Goal: Transaction & Acquisition: Purchase product/service

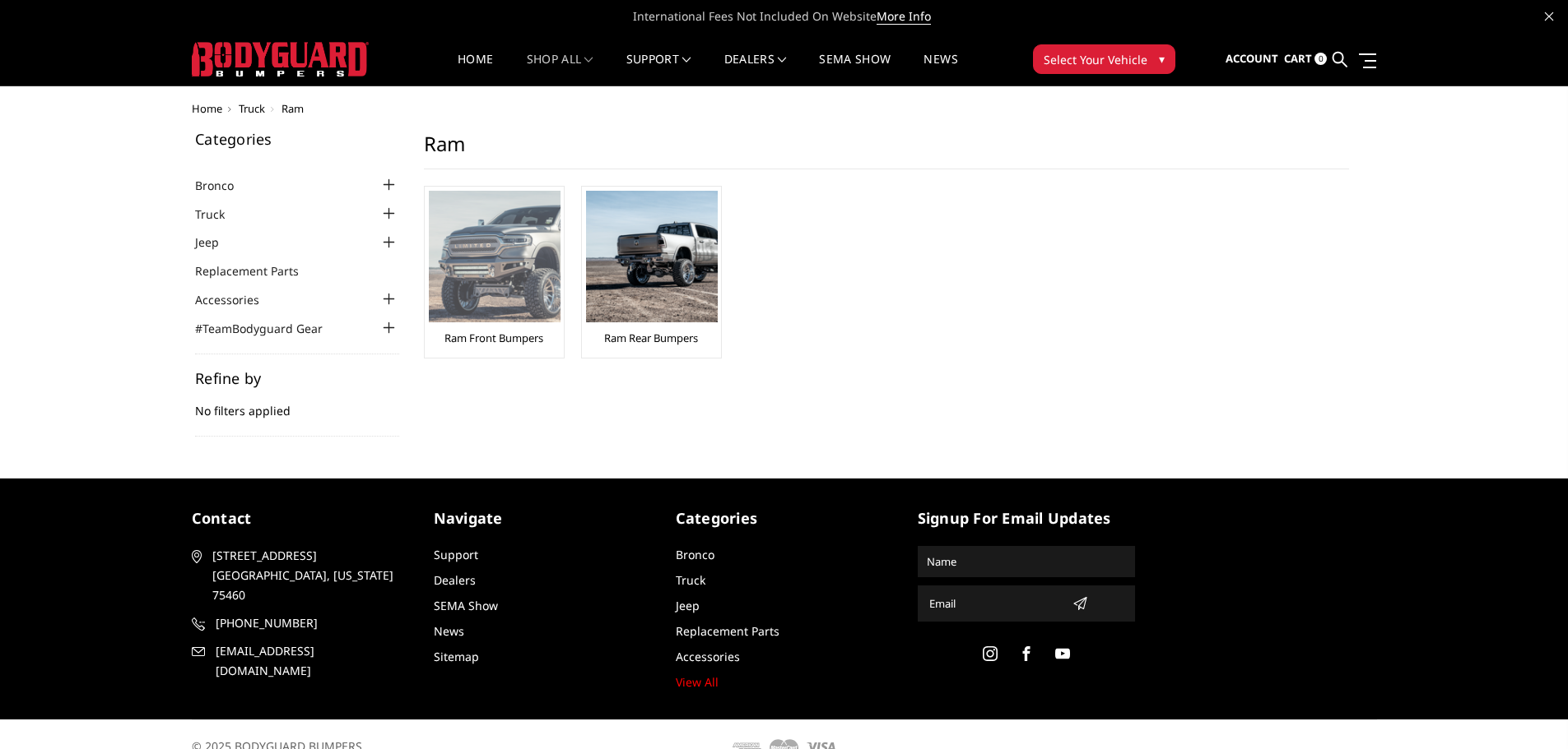
click at [502, 293] on img at bounding box center [494, 256] width 132 height 132
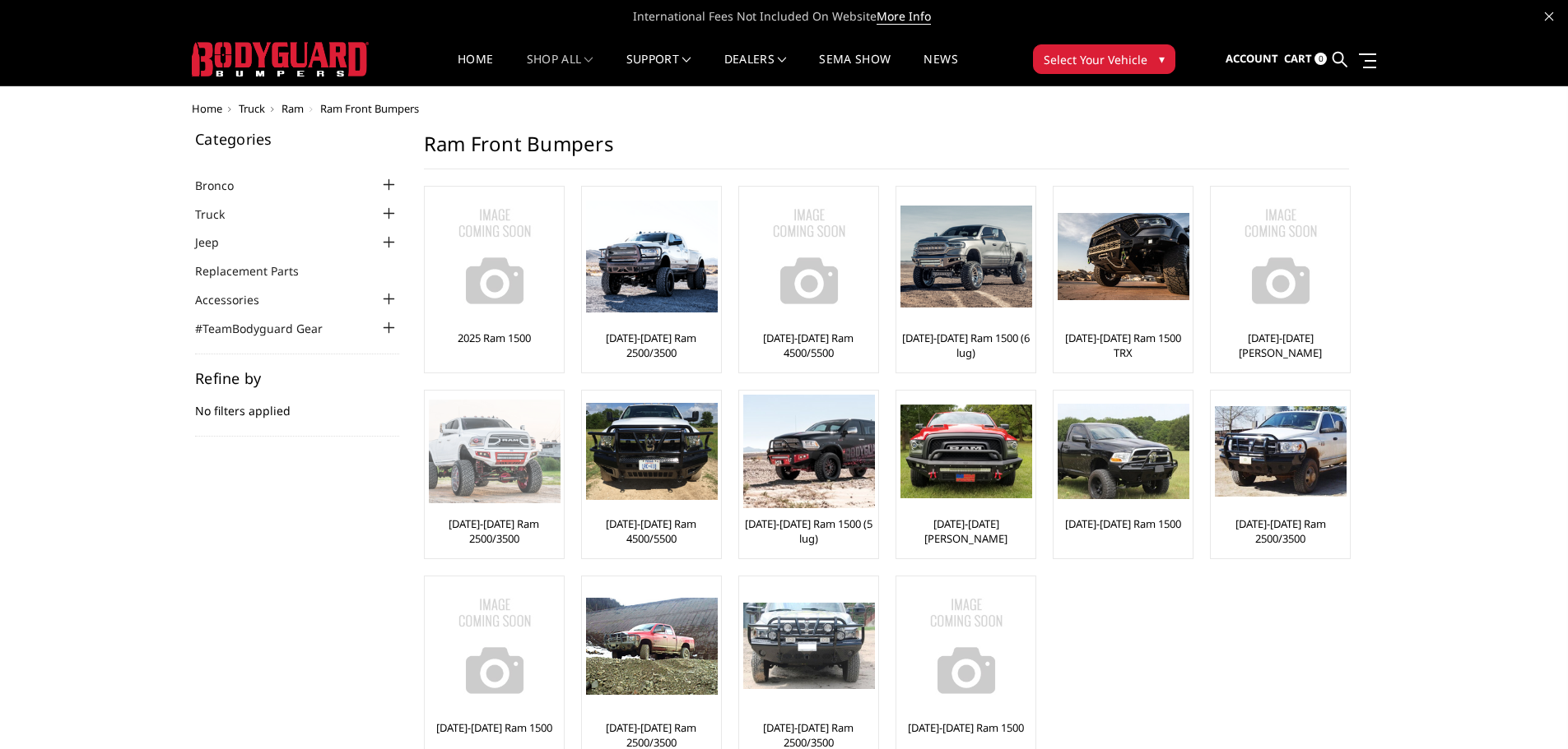
click at [504, 501] on img at bounding box center [494, 451] width 132 height 104
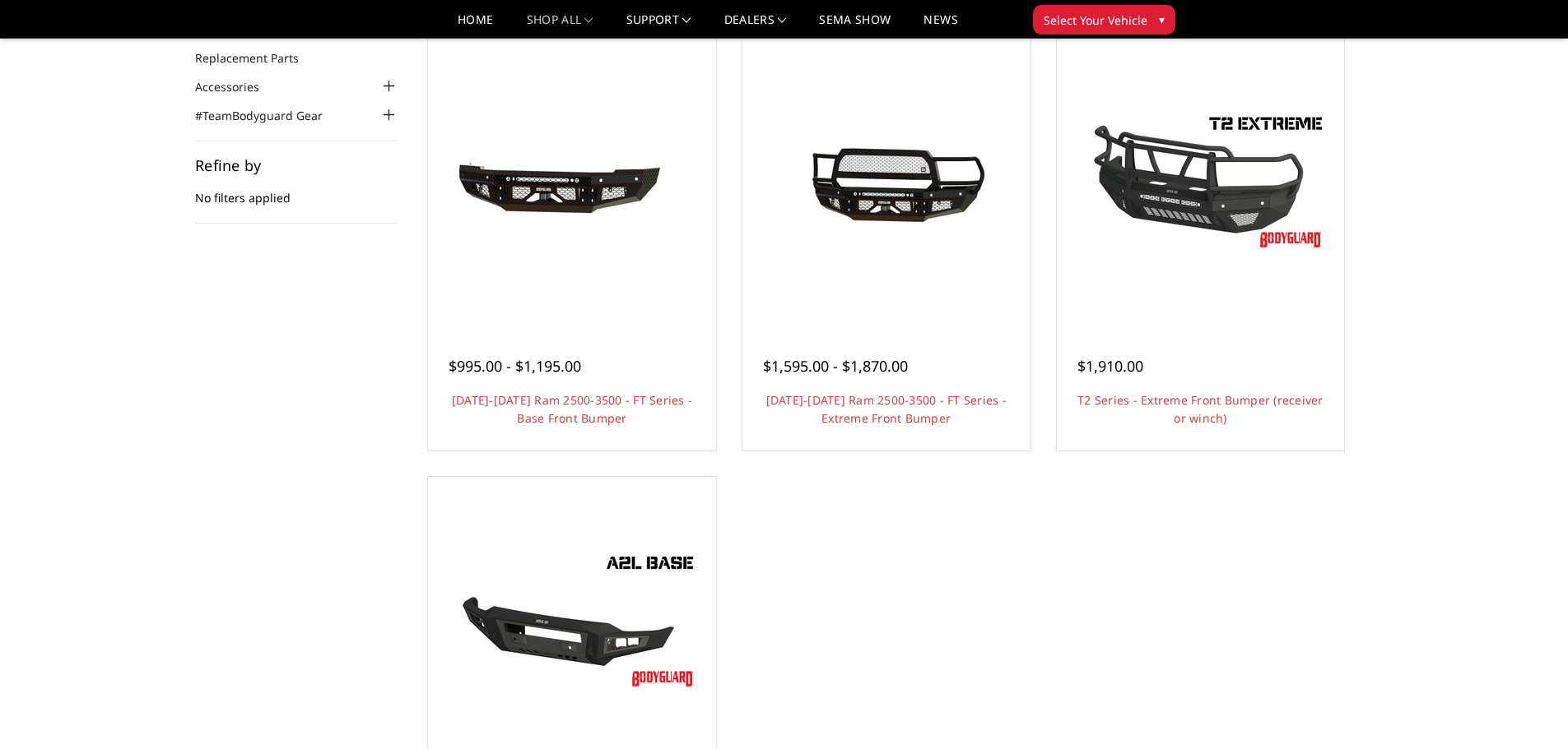
scroll to position [82, 0]
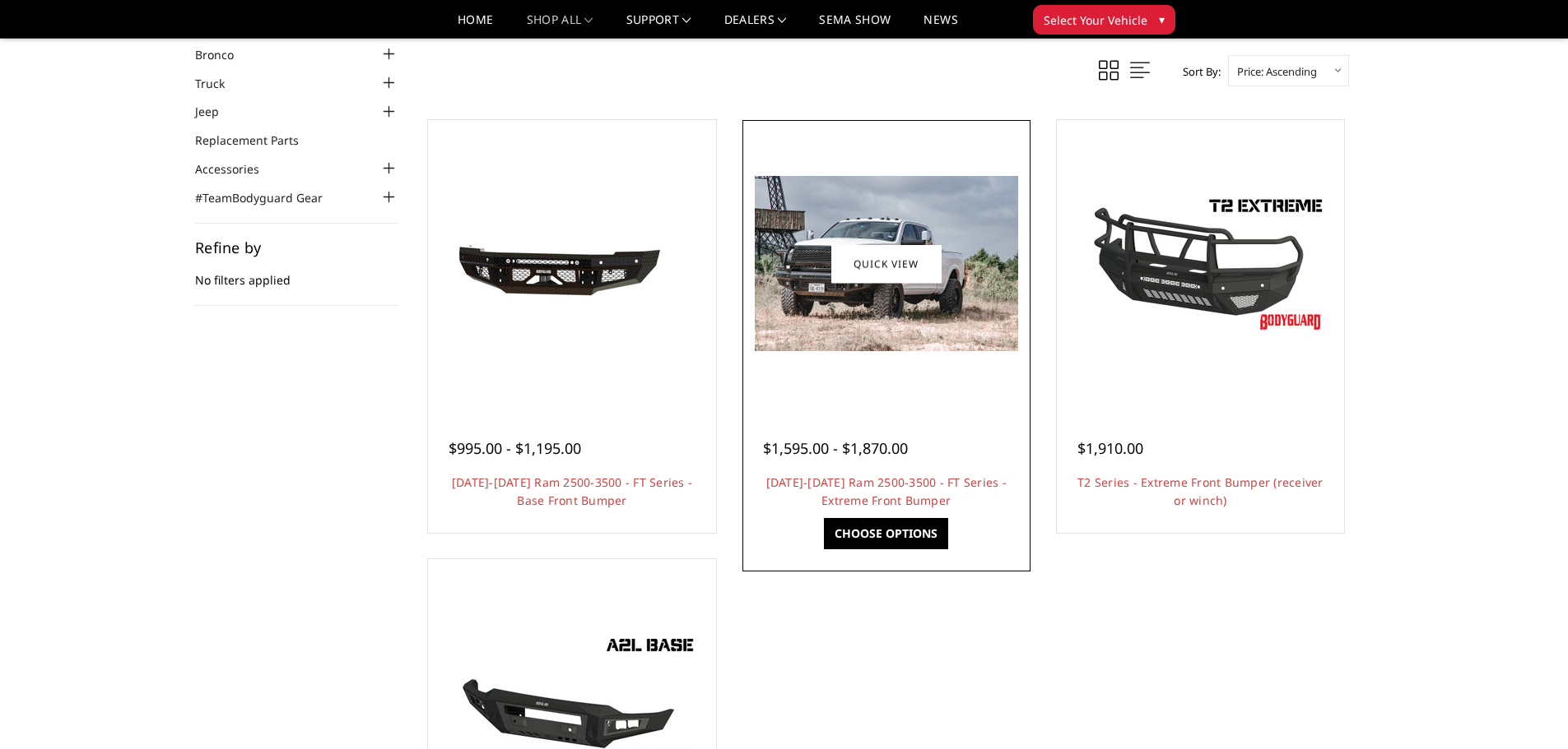
click at [879, 424] on div at bounding box center [887, 429] width 247 height 17
click at [888, 484] on link "[DATE]-[DATE] Ram 2500-3500 - FT Series - Extreme Front Bumper" at bounding box center [886, 491] width 240 height 34
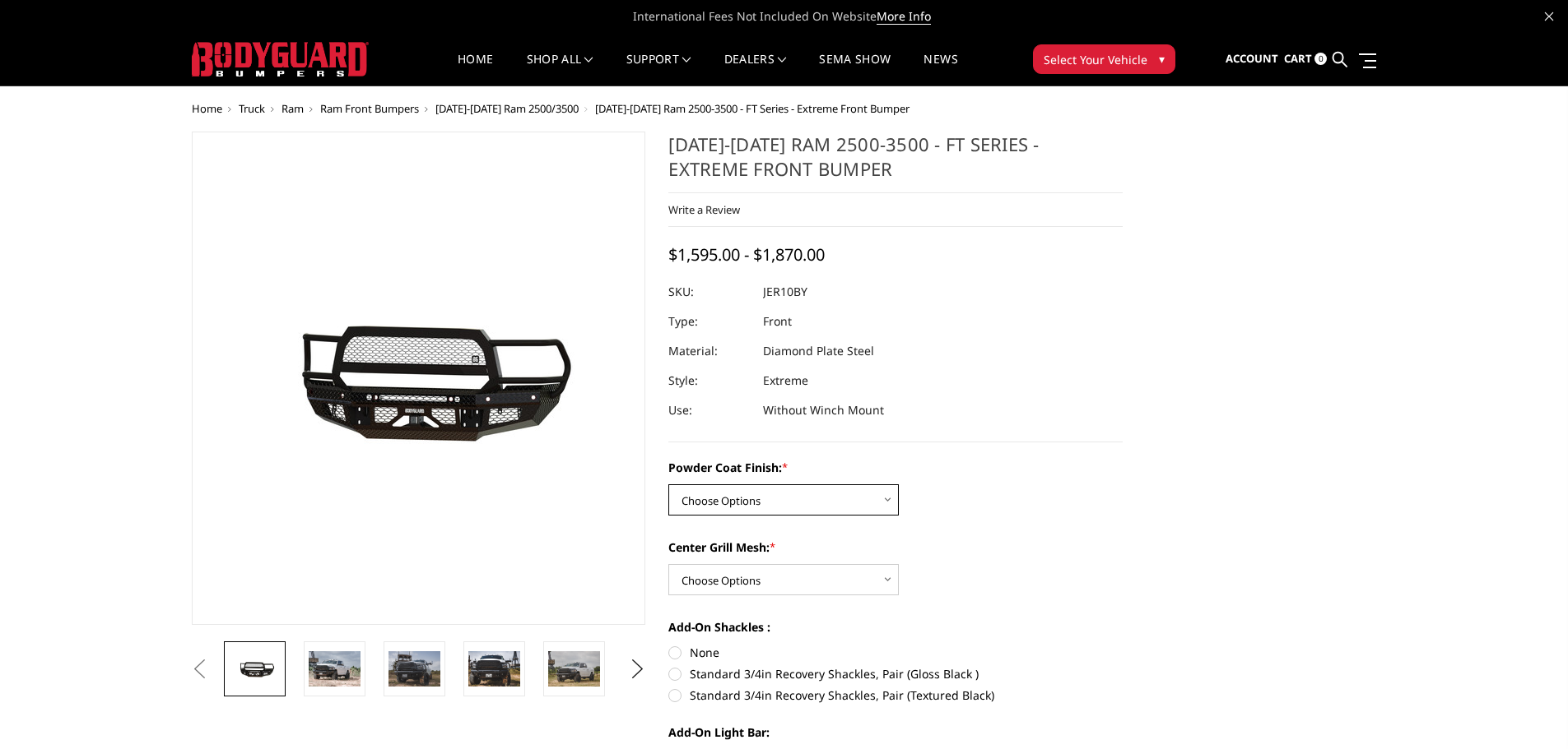
click at [883, 495] on select "Choose Options Bare Metal Gloss Black Powder Coat Textured Black Powder Coat" at bounding box center [784, 500] width 230 height 31
select select "3229"
click at [668, 484] on select "Choose Options Bare Metal Gloss Black Powder Coat Textured Black Powder Coat" at bounding box center [784, 500] width 230 height 31
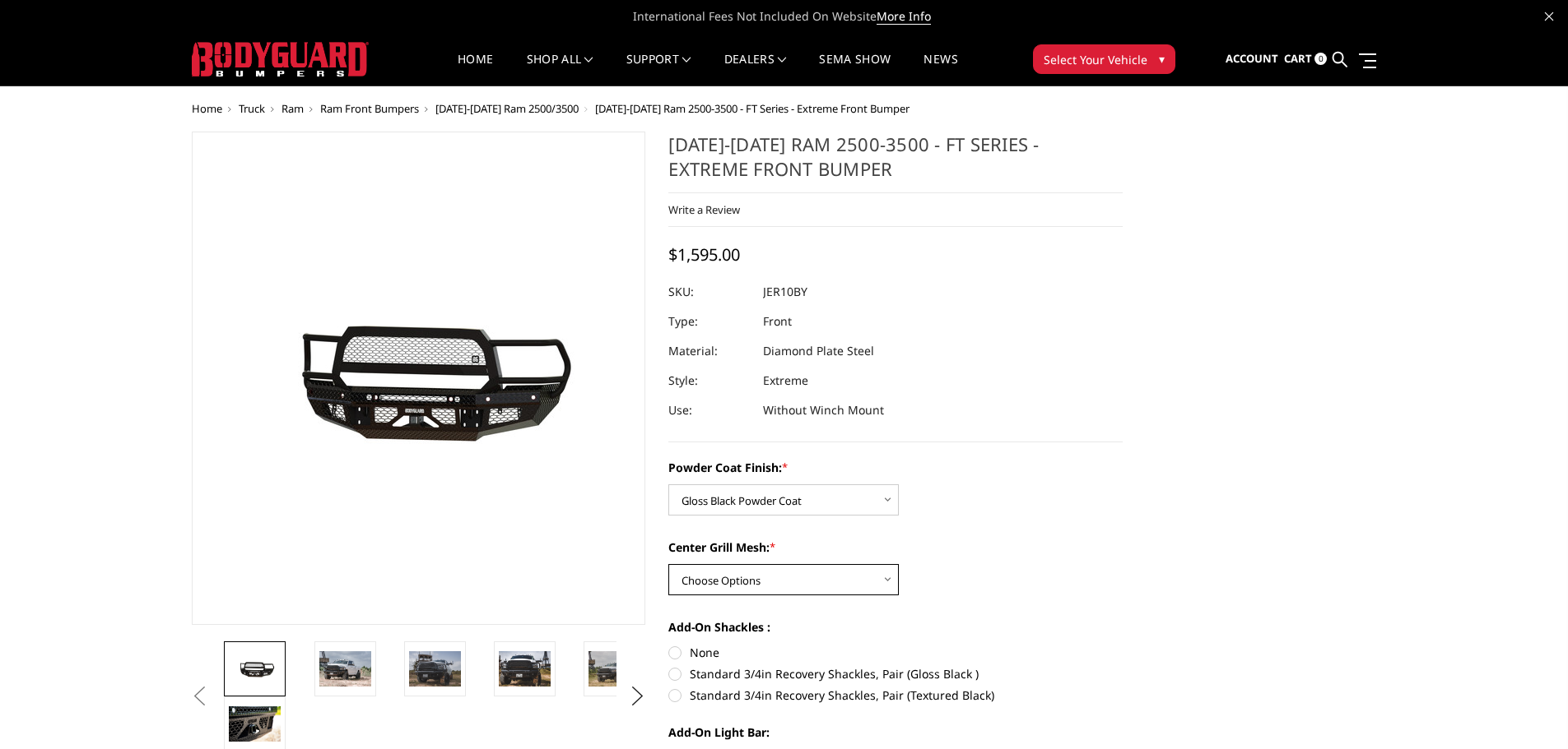
click at [886, 579] on select "Choose Options WITH Expanded Metal in Center Grill WITHOUT Expanded Metal in Ce…" at bounding box center [784, 580] width 230 height 31
select select "3231"
click at [668, 564] on select "Choose Options WITH Expanded Metal in Center Grill WITHOUT Expanded Metal in Ce…" at bounding box center [784, 580] width 230 height 31
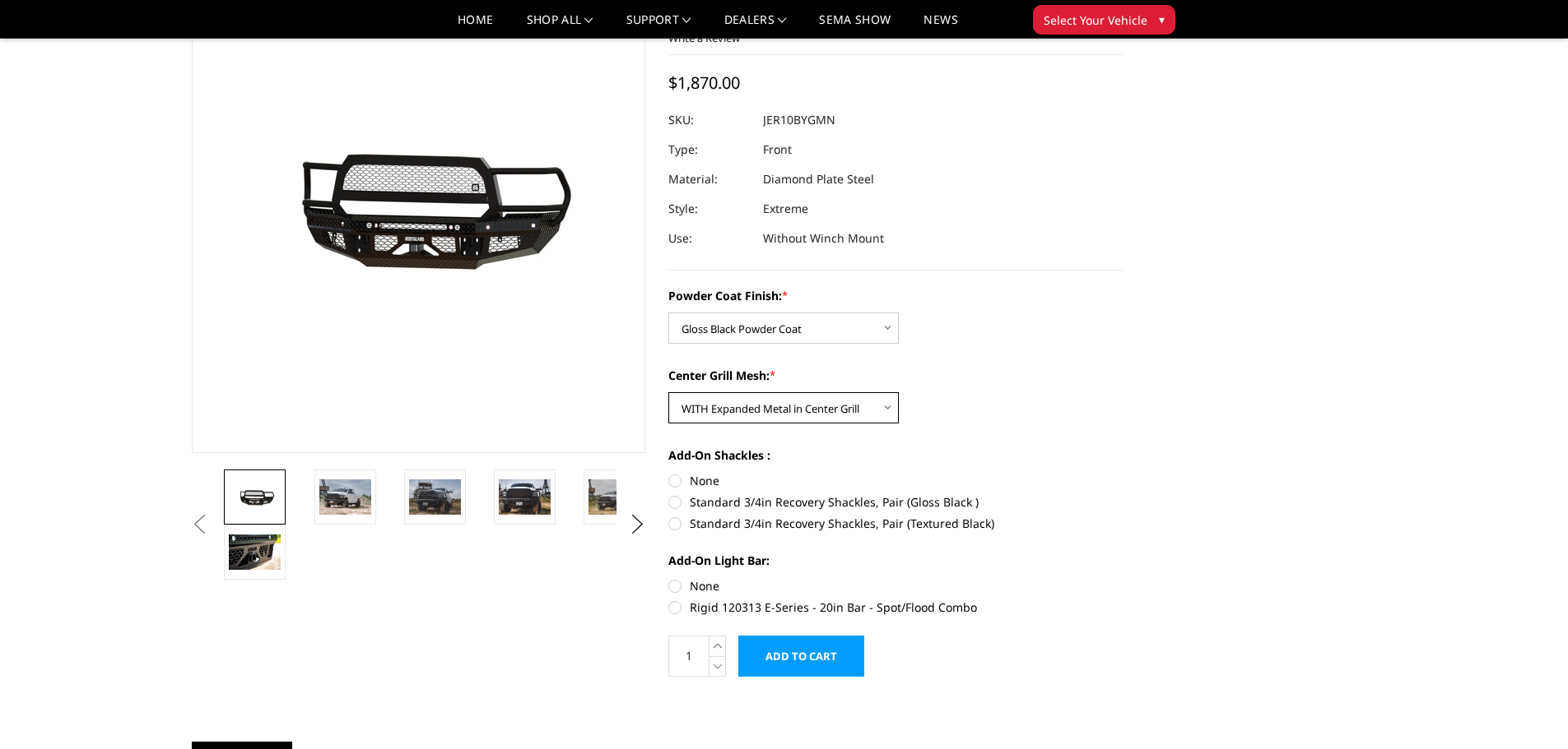
scroll to position [165, 0]
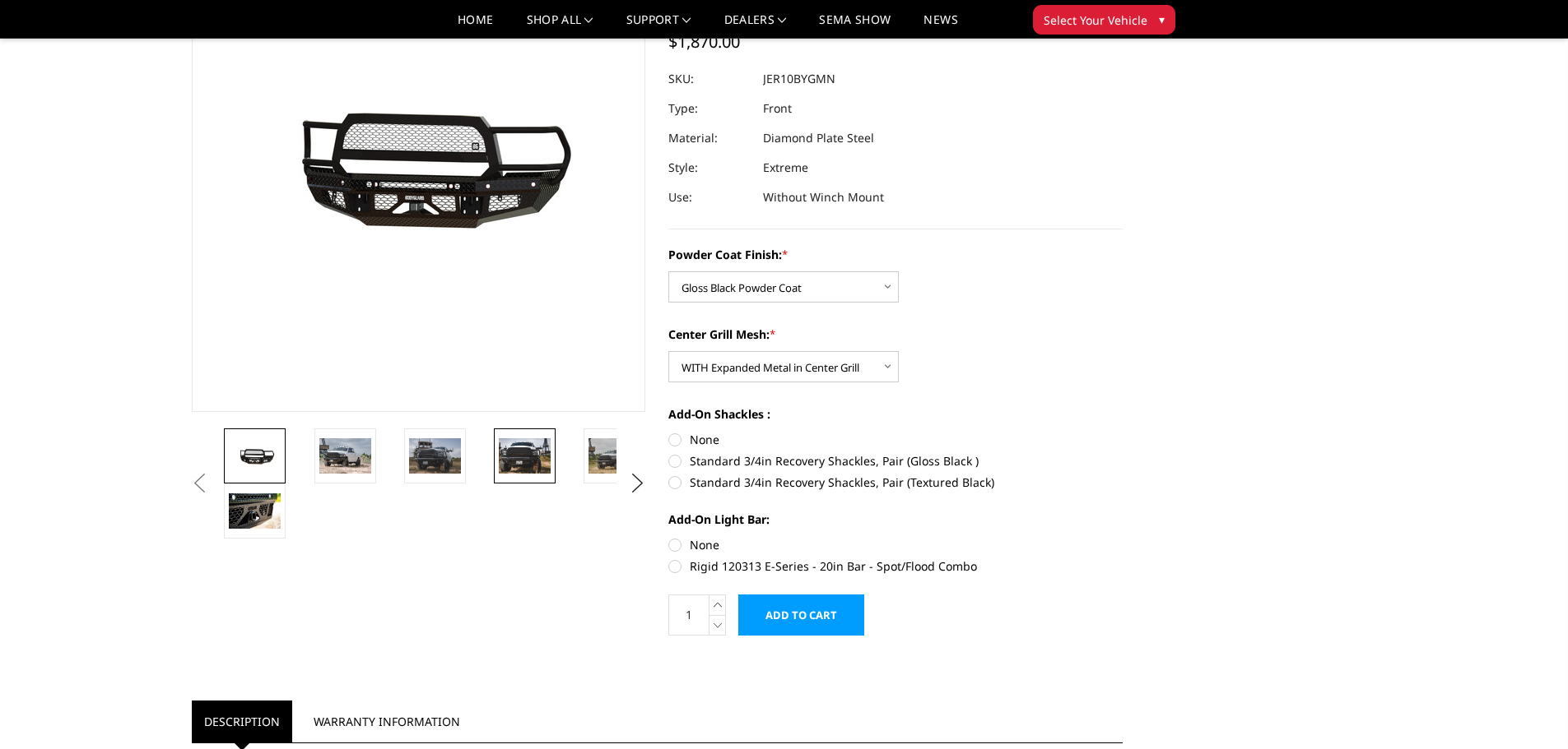
click at [523, 458] on img at bounding box center [525, 455] width 52 height 35
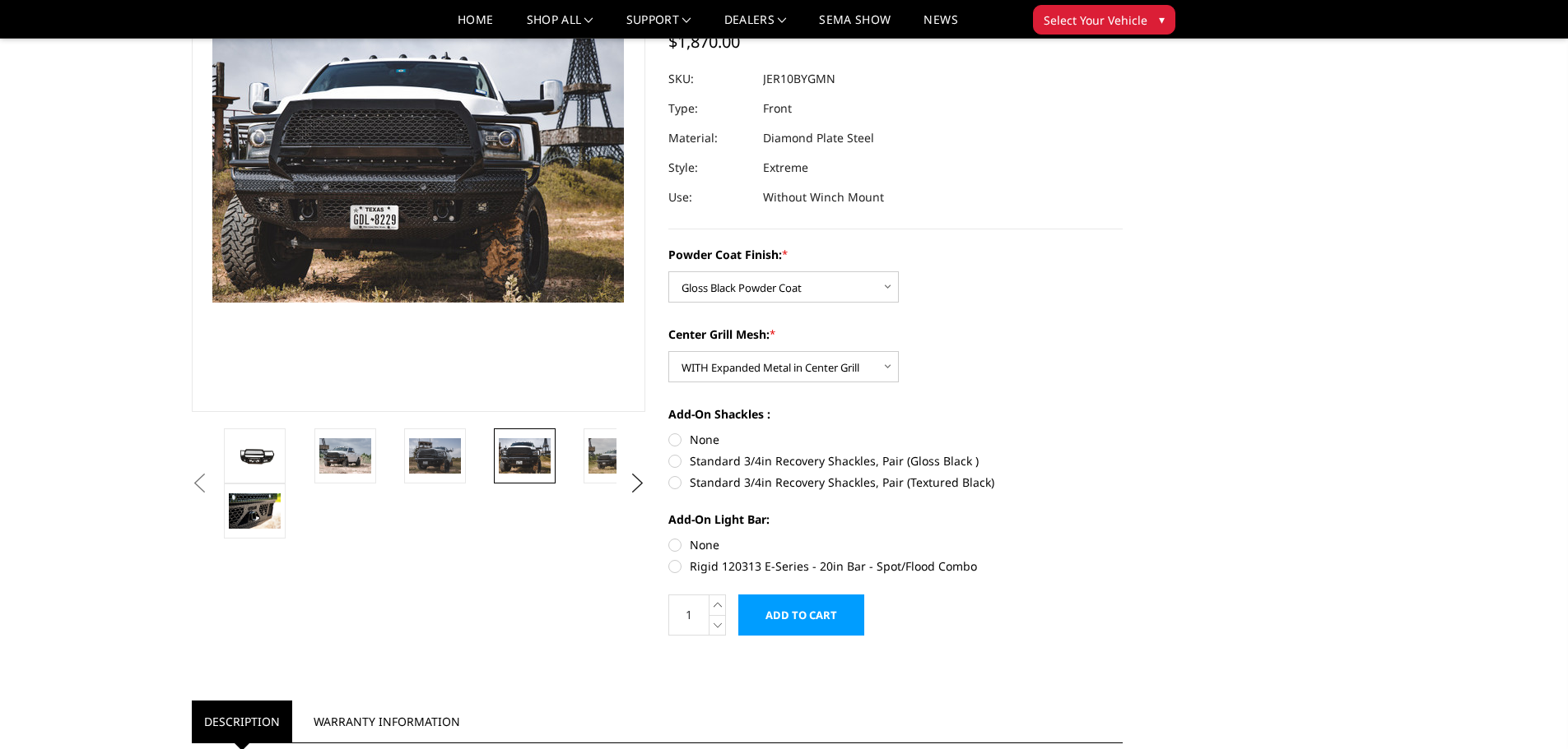
scroll to position [120, 0]
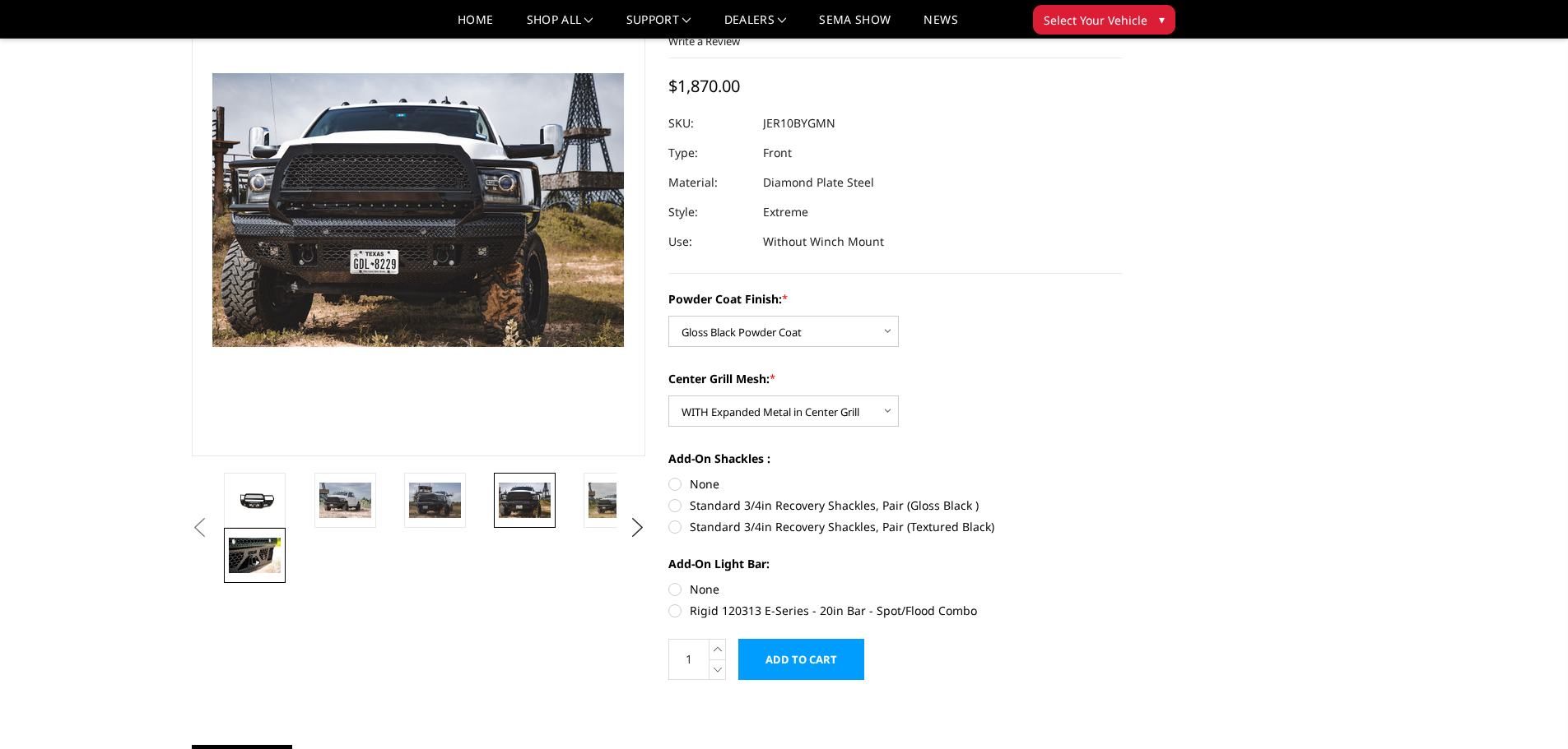
click at [265, 559] on img at bounding box center [254, 556] width 52 height 35
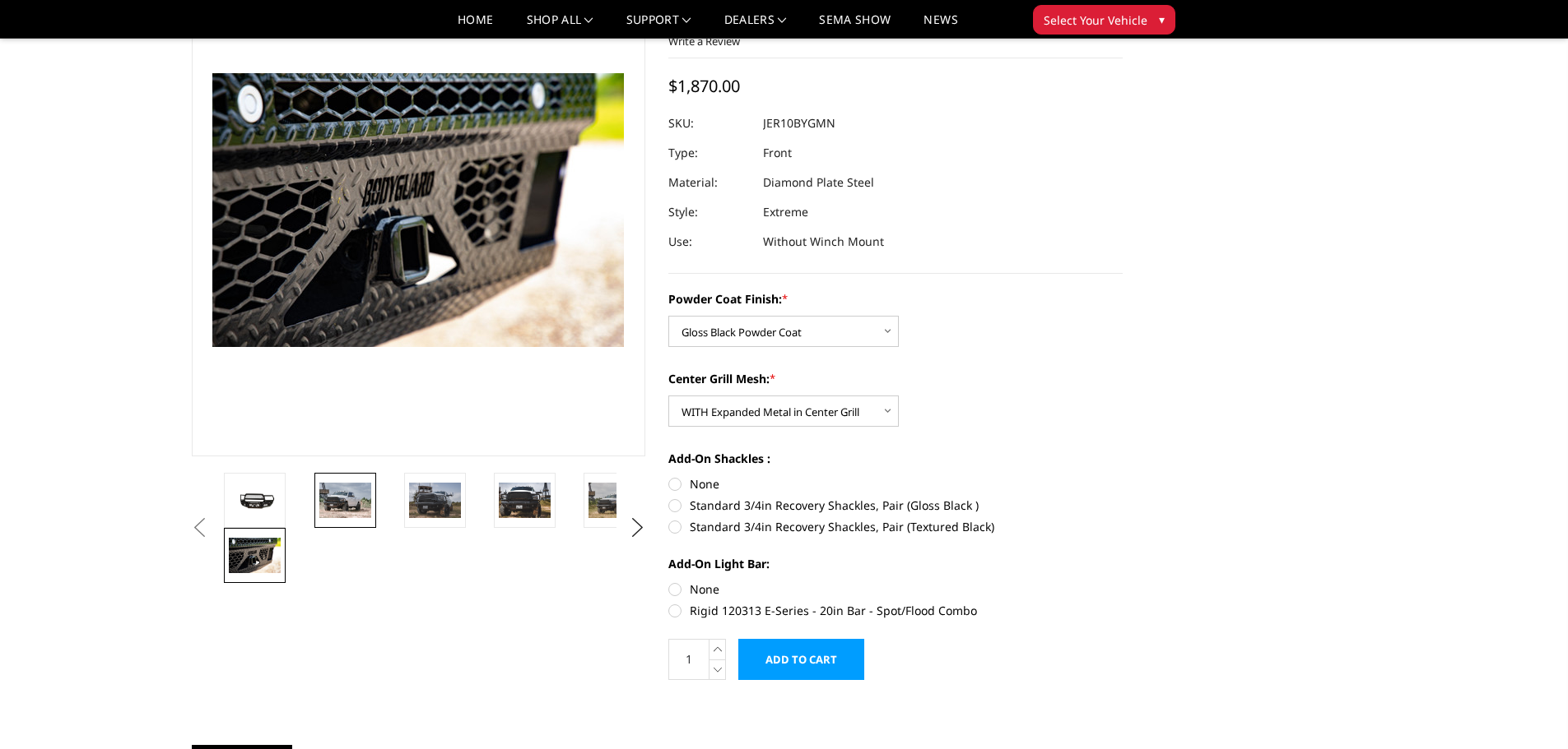
click at [343, 500] on img at bounding box center [345, 501] width 52 height 35
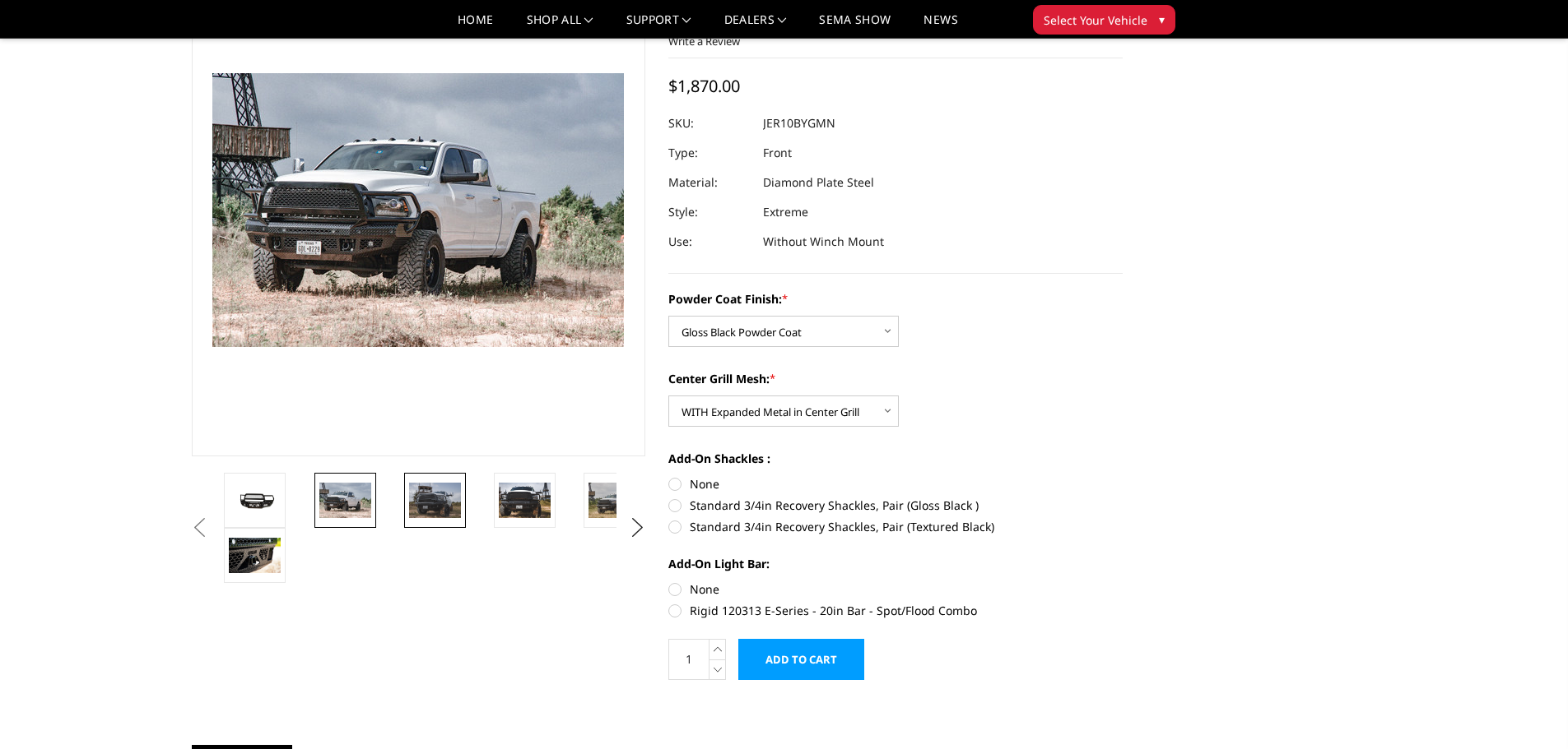
click at [438, 499] on img at bounding box center [435, 501] width 52 height 35
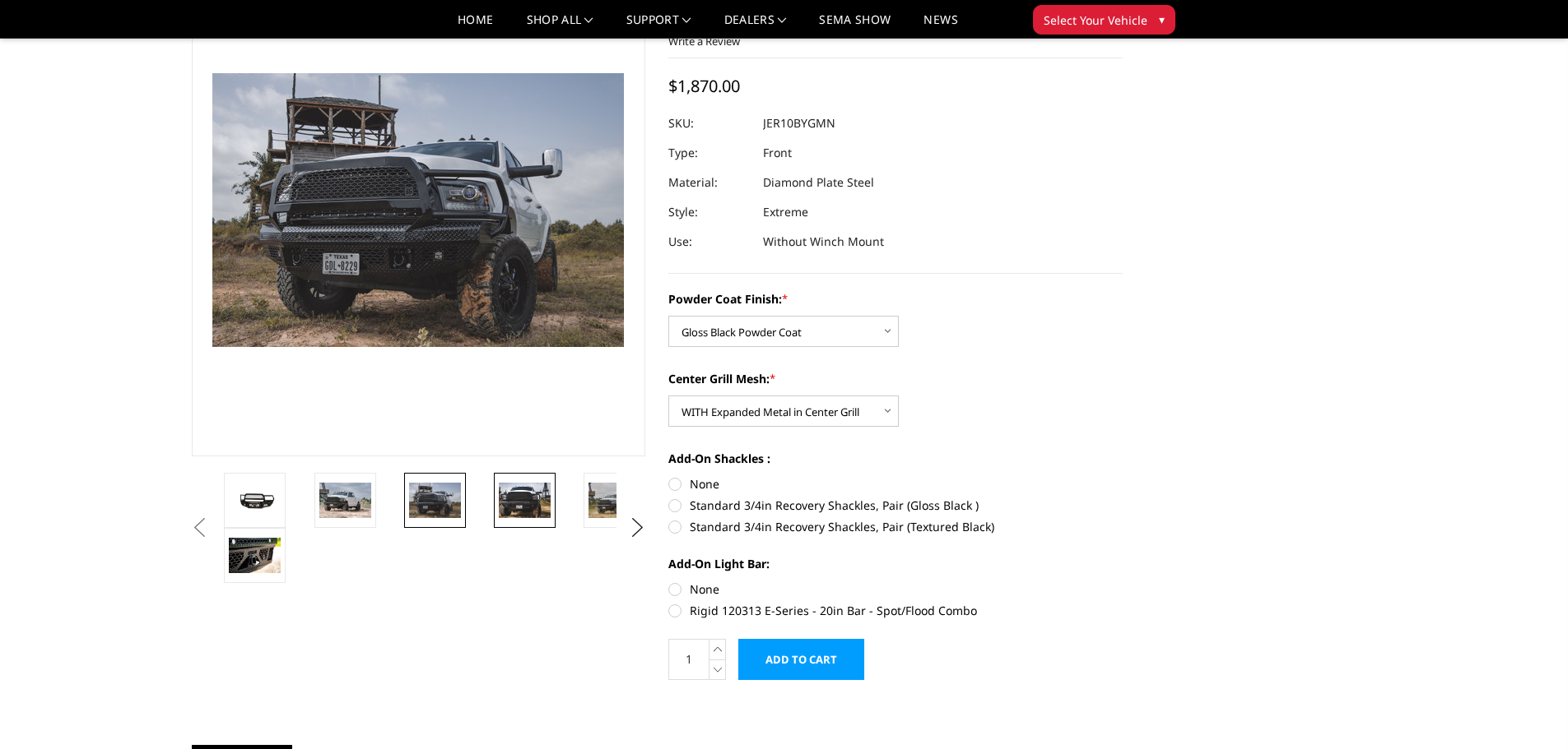
click at [526, 495] on img at bounding box center [525, 501] width 52 height 35
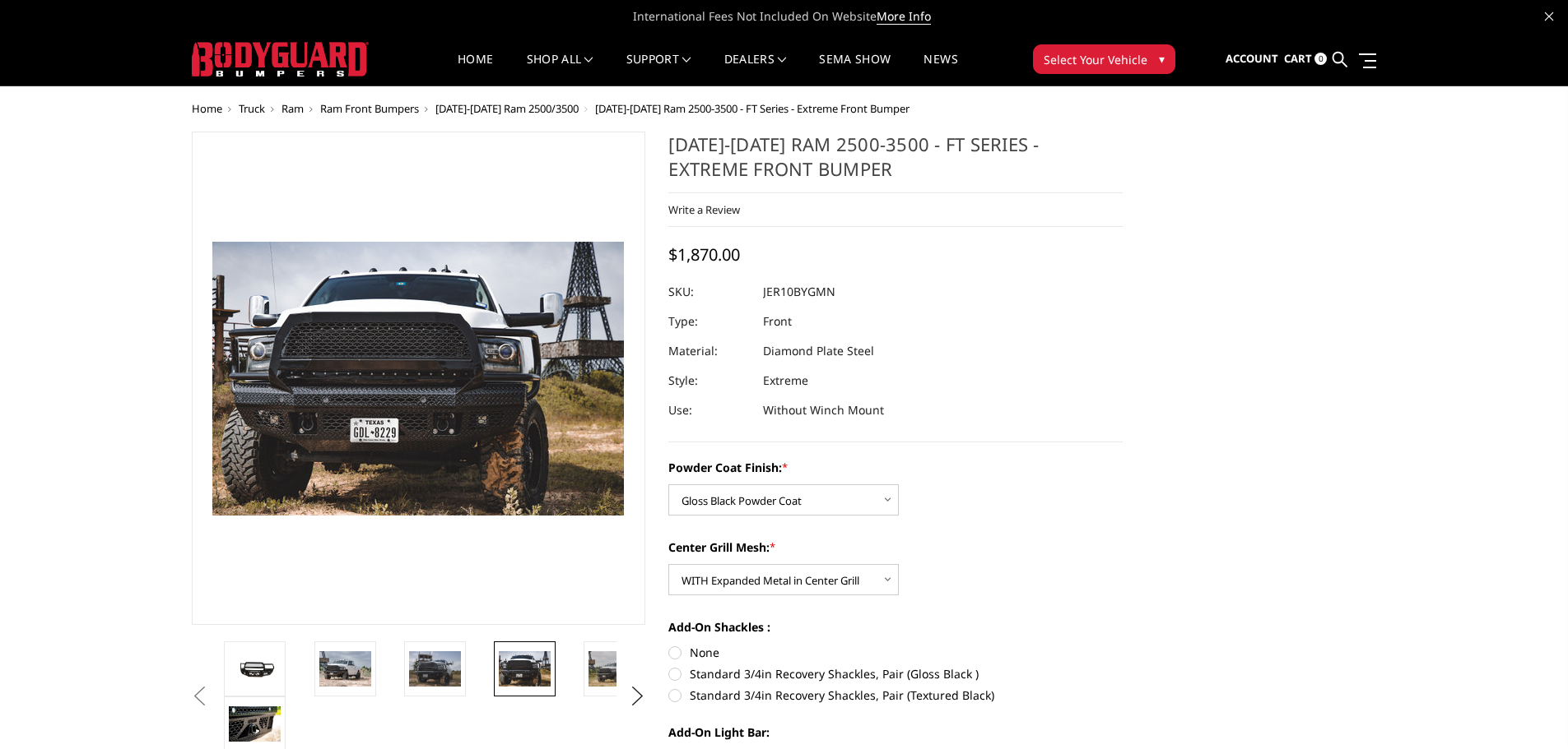
scroll to position [82, 0]
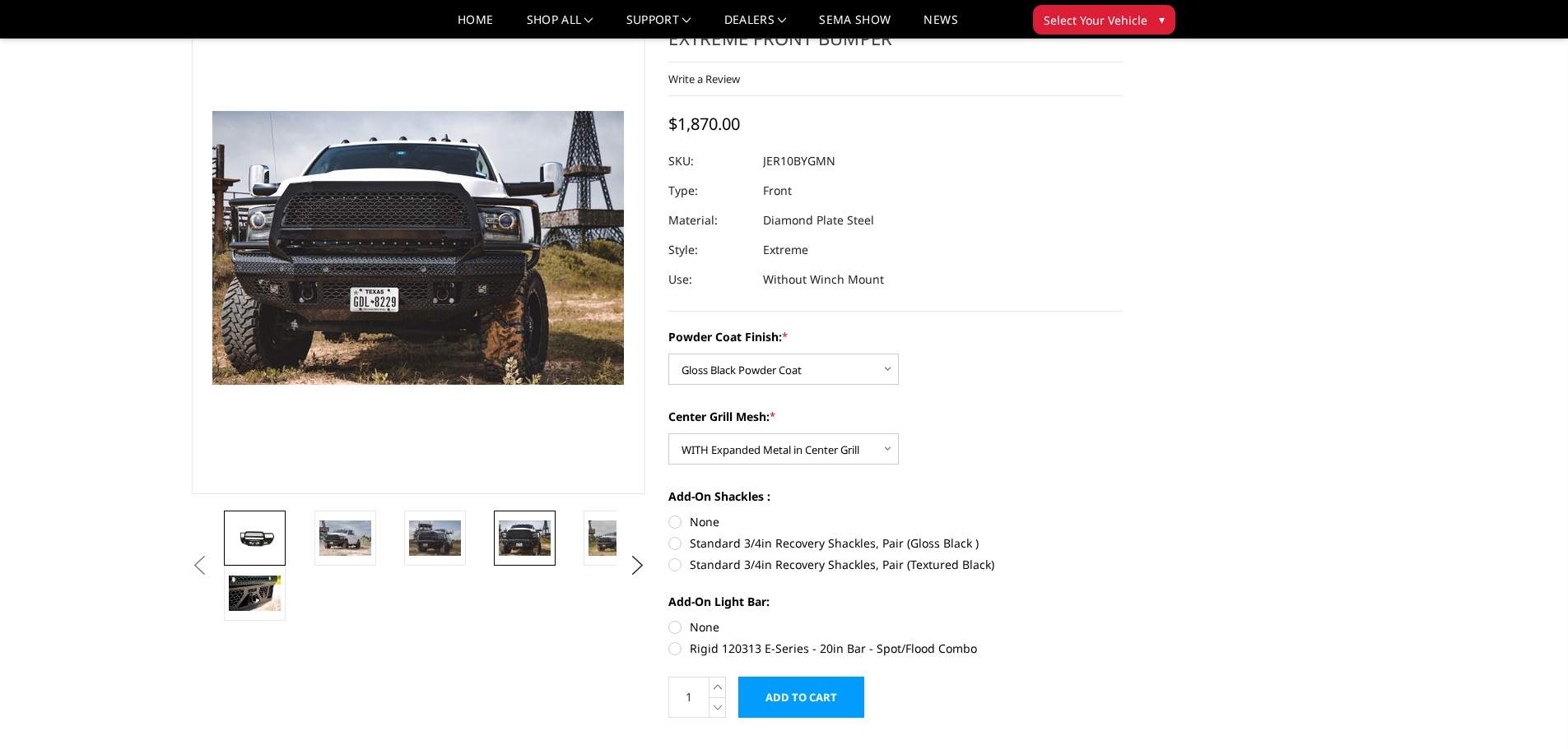
click at [250, 538] on img at bounding box center [254, 537] width 52 height 23
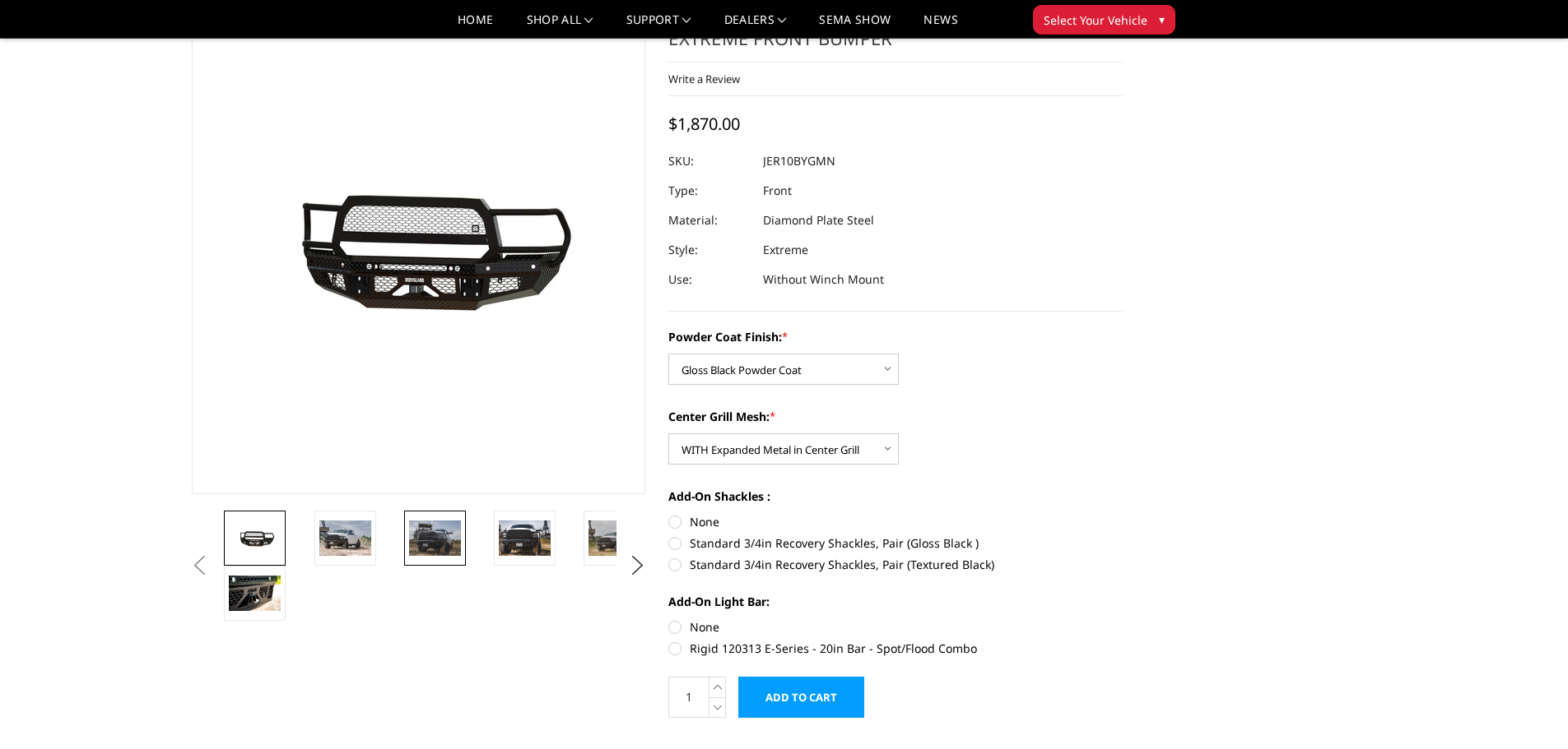
click at [430, 532] on img at bounding box center [435, 538] width 52 height 35
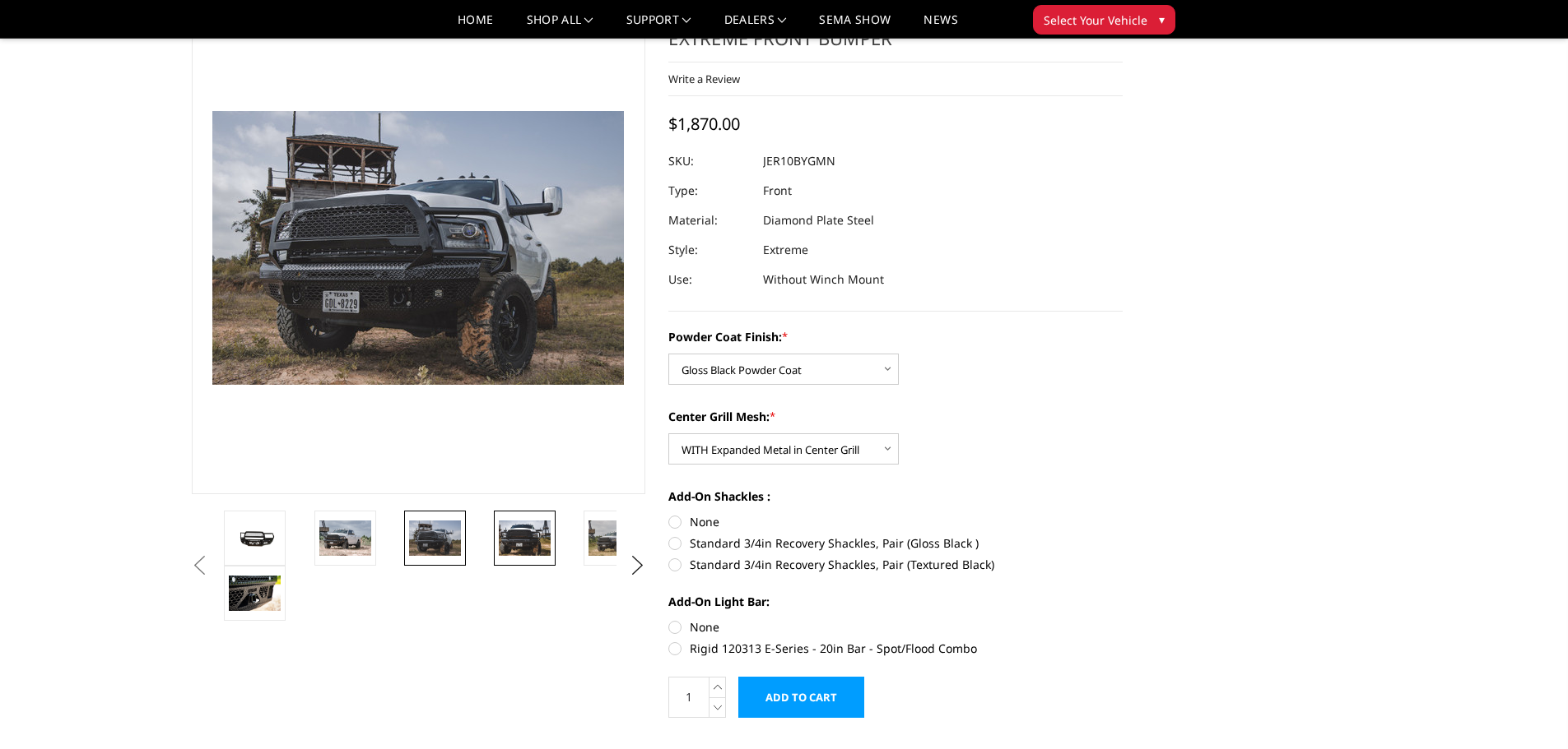
click at [533, 534] on img at bounding box center [525, 538] width 52 height 35
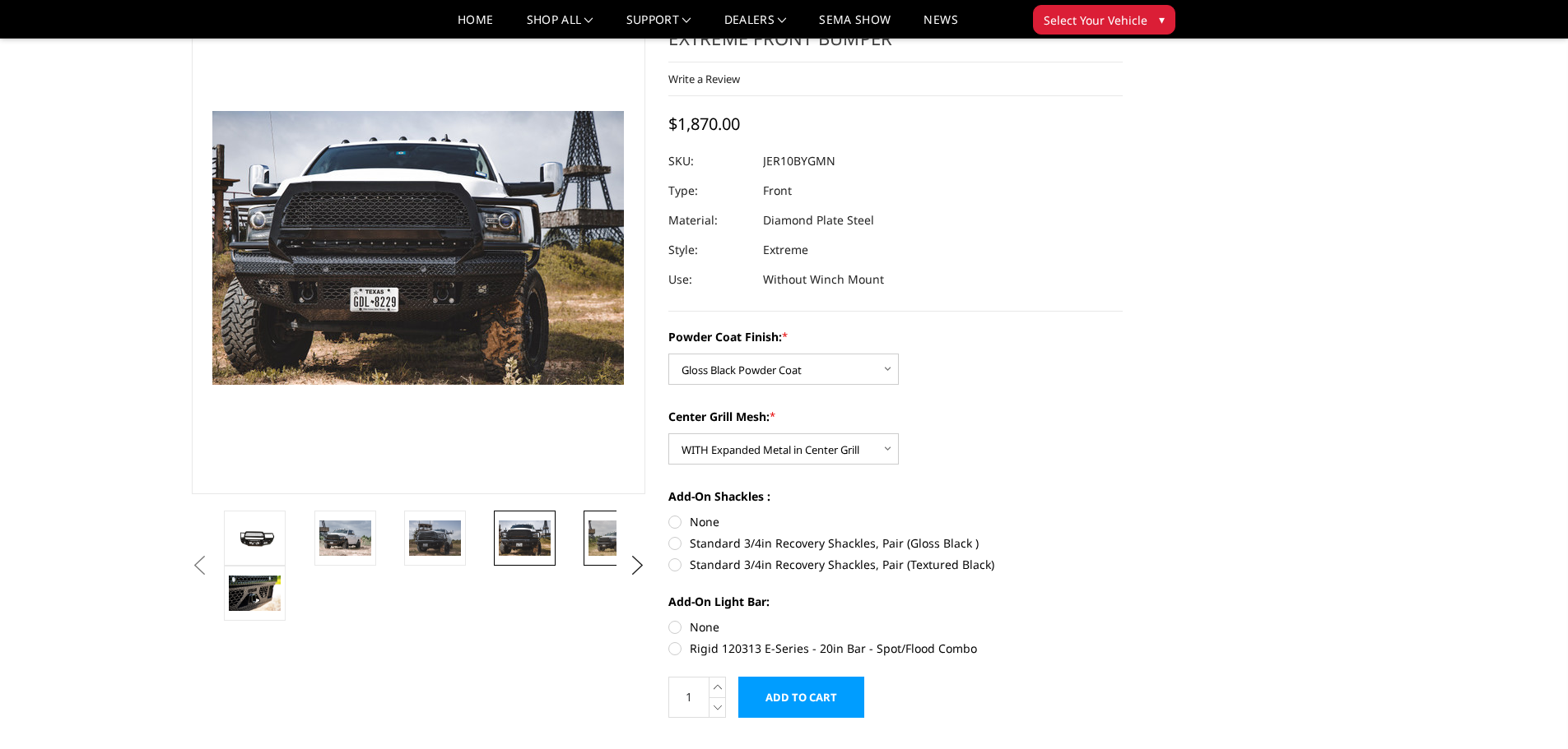
click at [606, 539] on img at bounding box center [614, 538] width 52 height 35
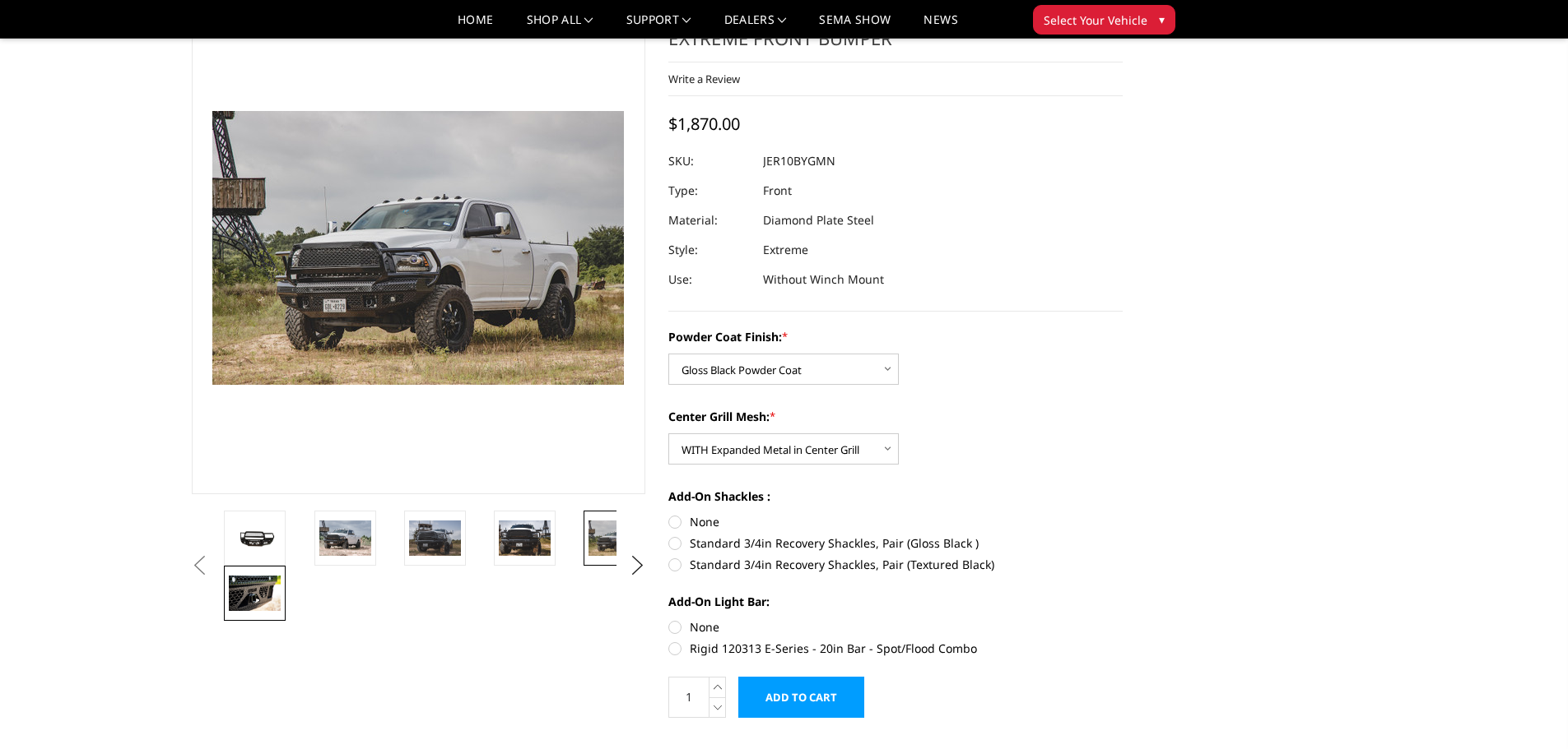
click at [250, 588] on img at bounding box center [254, 593] width 52 height 35
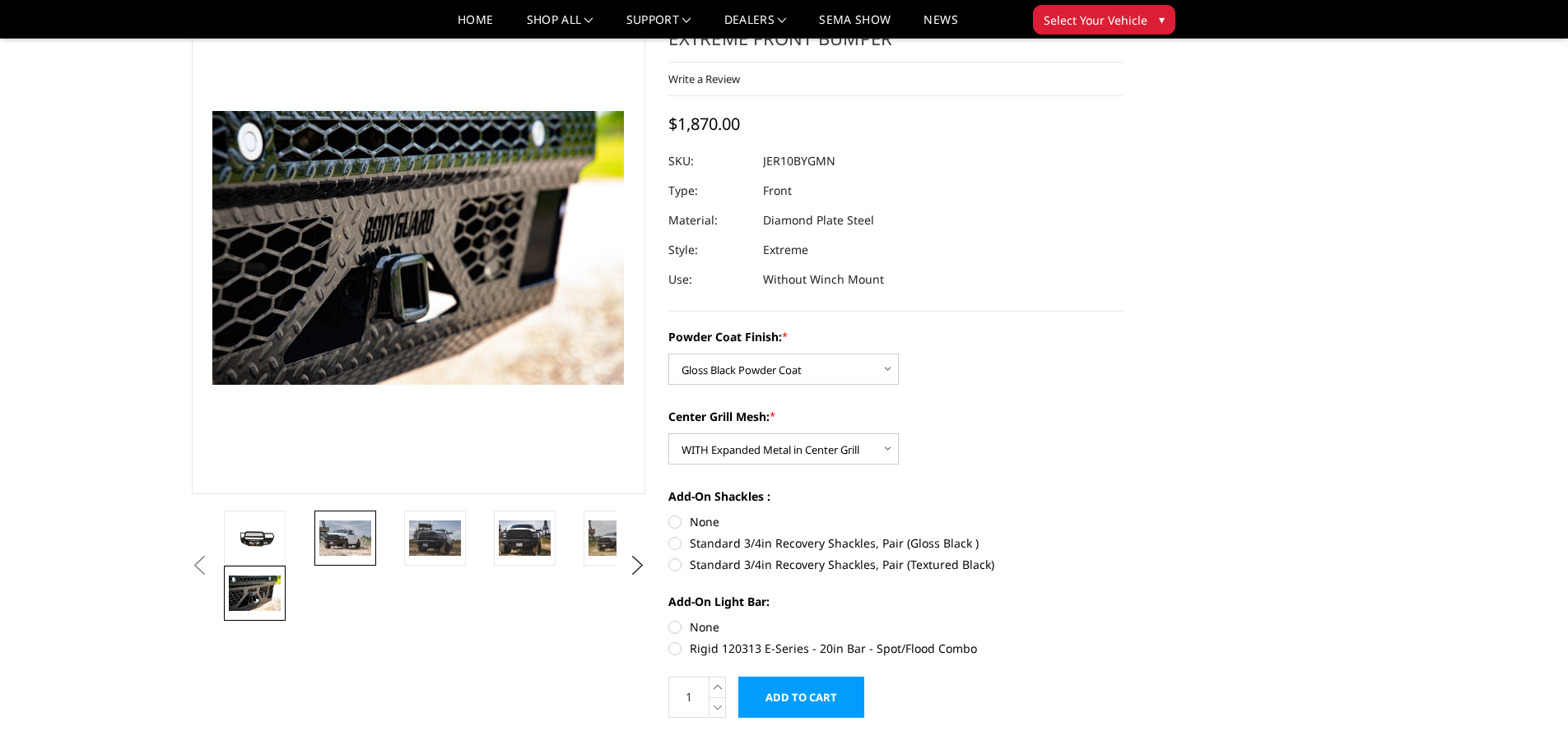
click at [366, 542] on img at bounding box center [345, 538] width 52 height 35
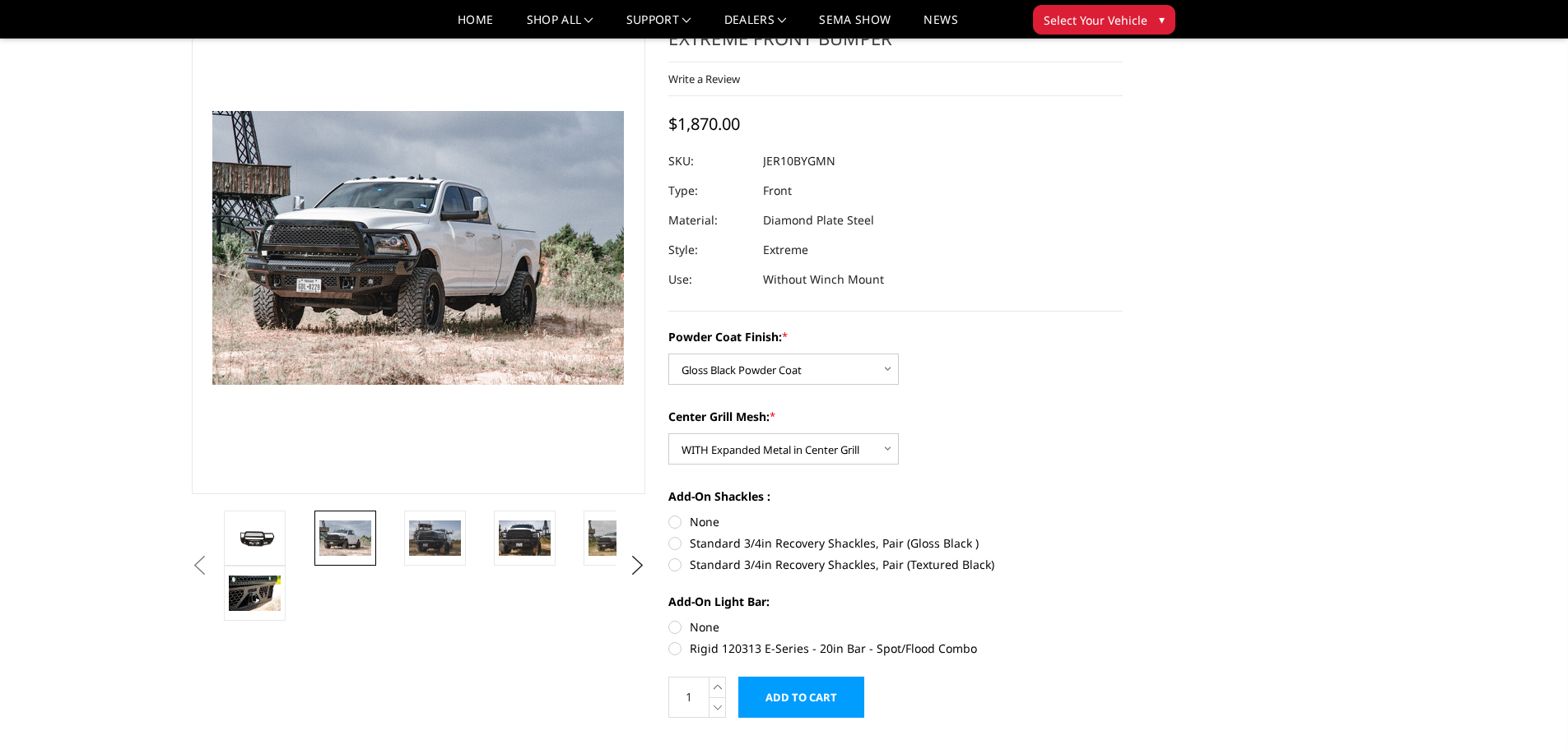
click at [676, 522] on label "None" at bounding box center [895, 522] width 454 height 17
click at [669, 514] on input "None" at bounding box center [668, 513] width 1 height 1
radio input "true"
click at [674, 627] on label "None" at bounding box center [895, 627] width 454 height 17
click at [669, 619] on input "None" at bounding box center [668, 618] width 1 height 1
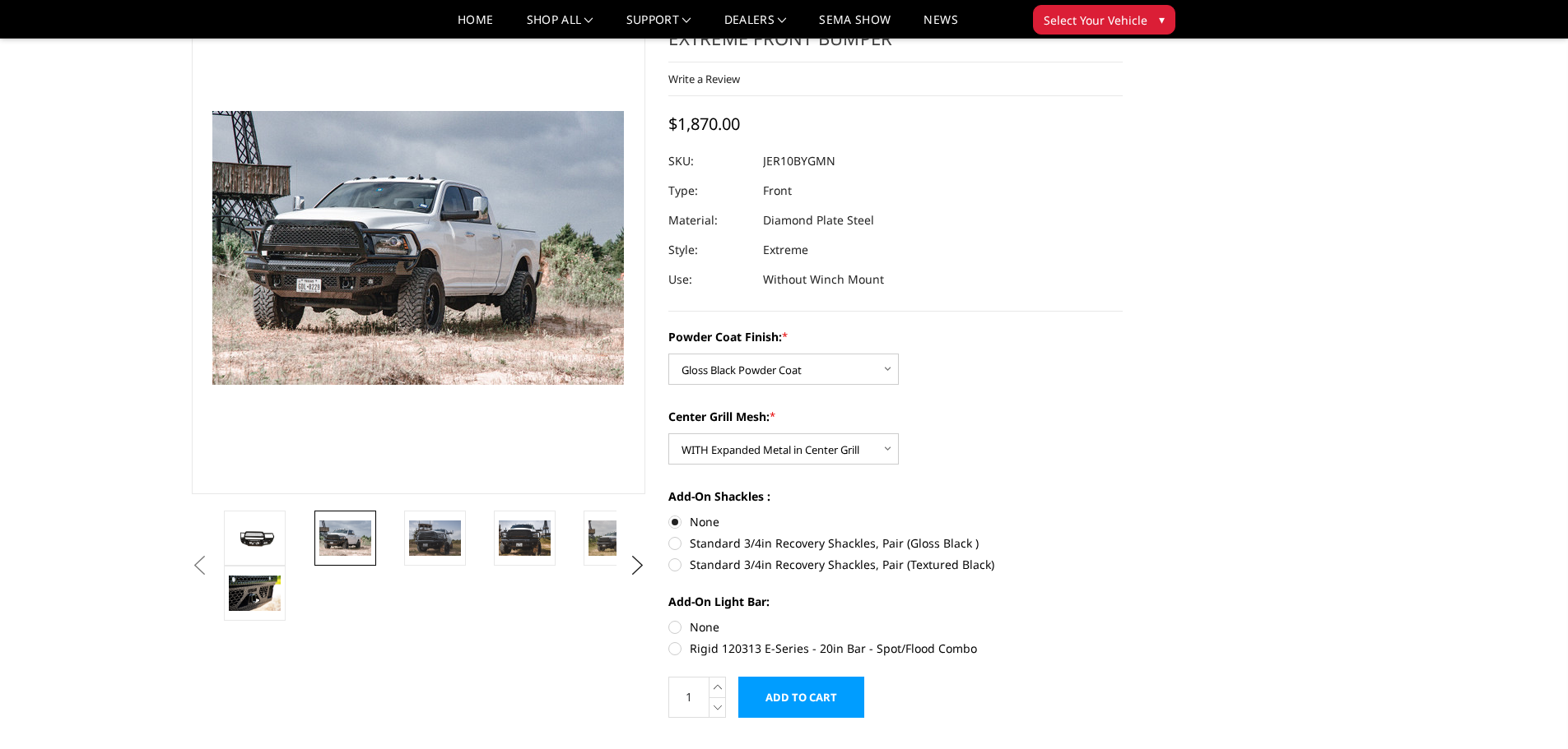
radio input "true"
click at [426, 542] on img at bounding box center [435, 538] width 52 height 35
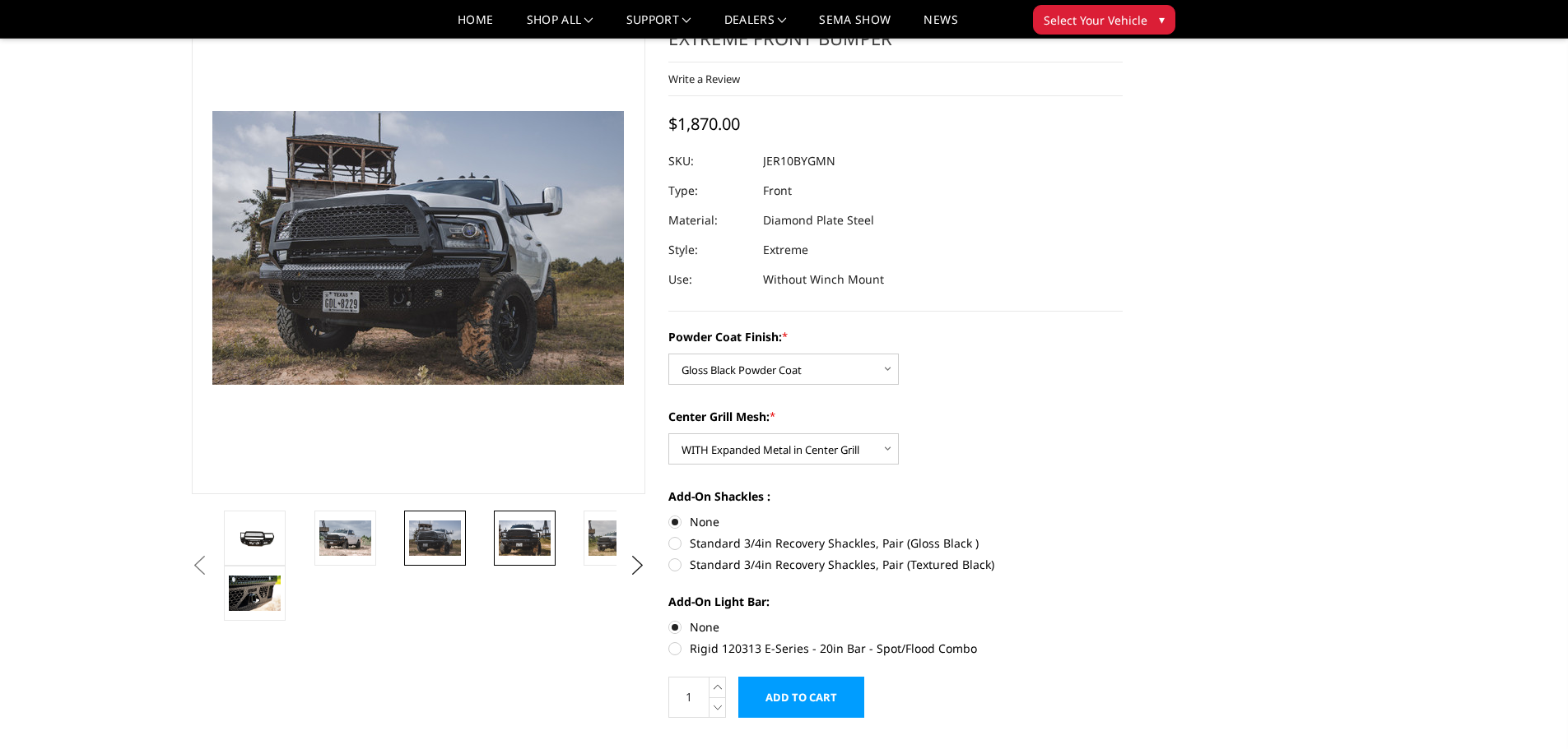
click at [527, 539] on img at bounding box center [525, 538] width 52 height 35
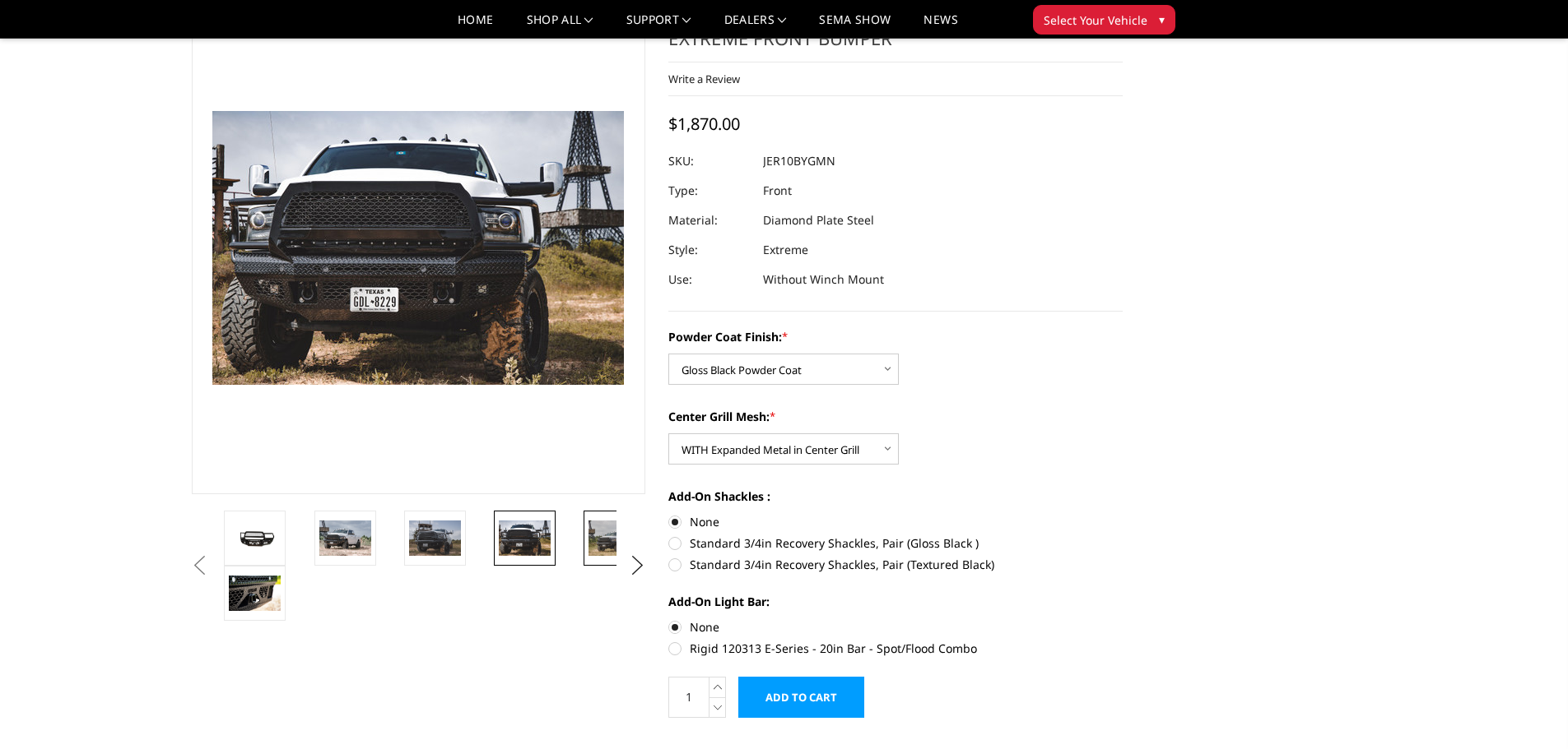
click at [608, 538] on img at bounding box center [614, 538] width 52 height 35
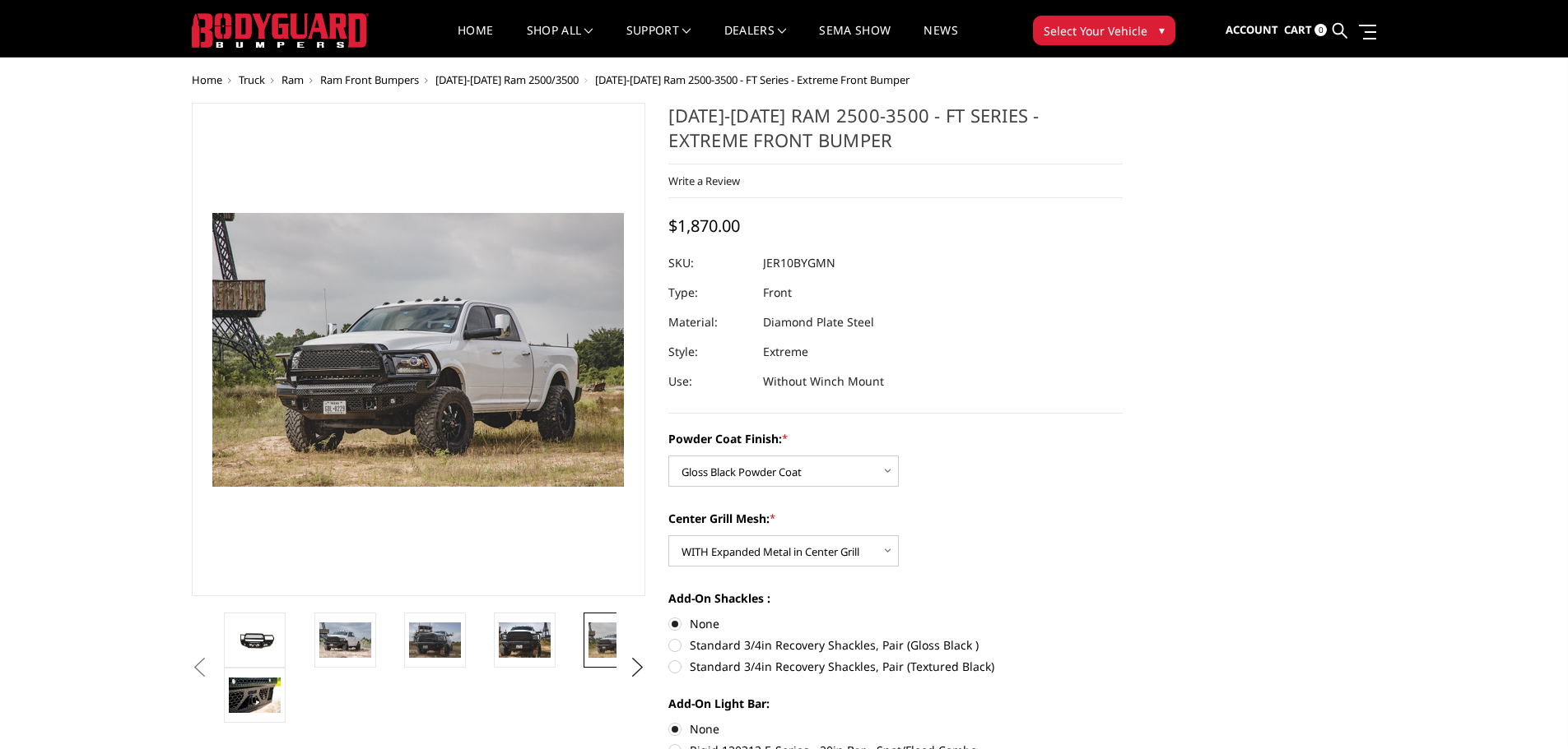
scroll to position [0, 0]
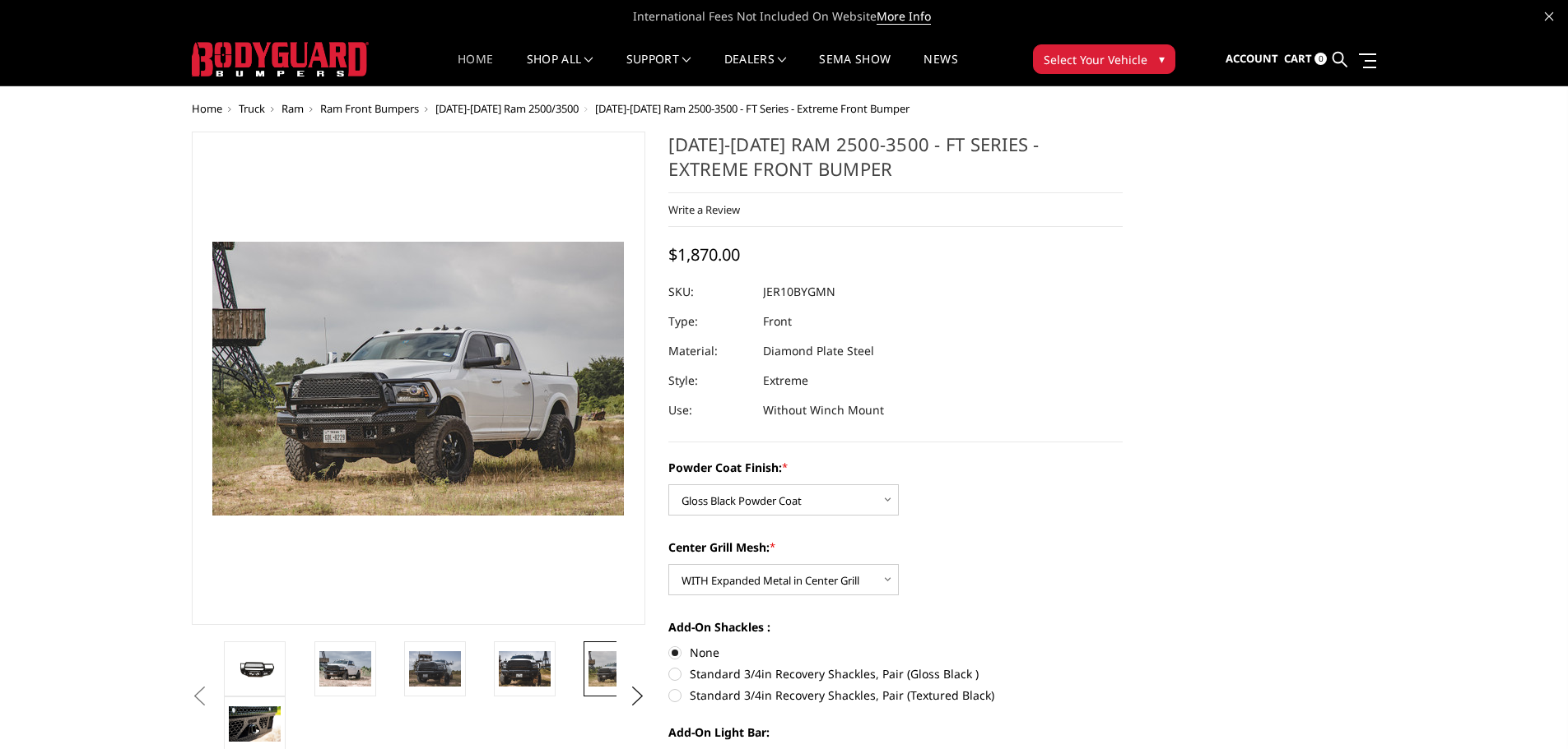
click at [478, 59] on link "Home" at bounding box center [475, 69] width 35 height 32
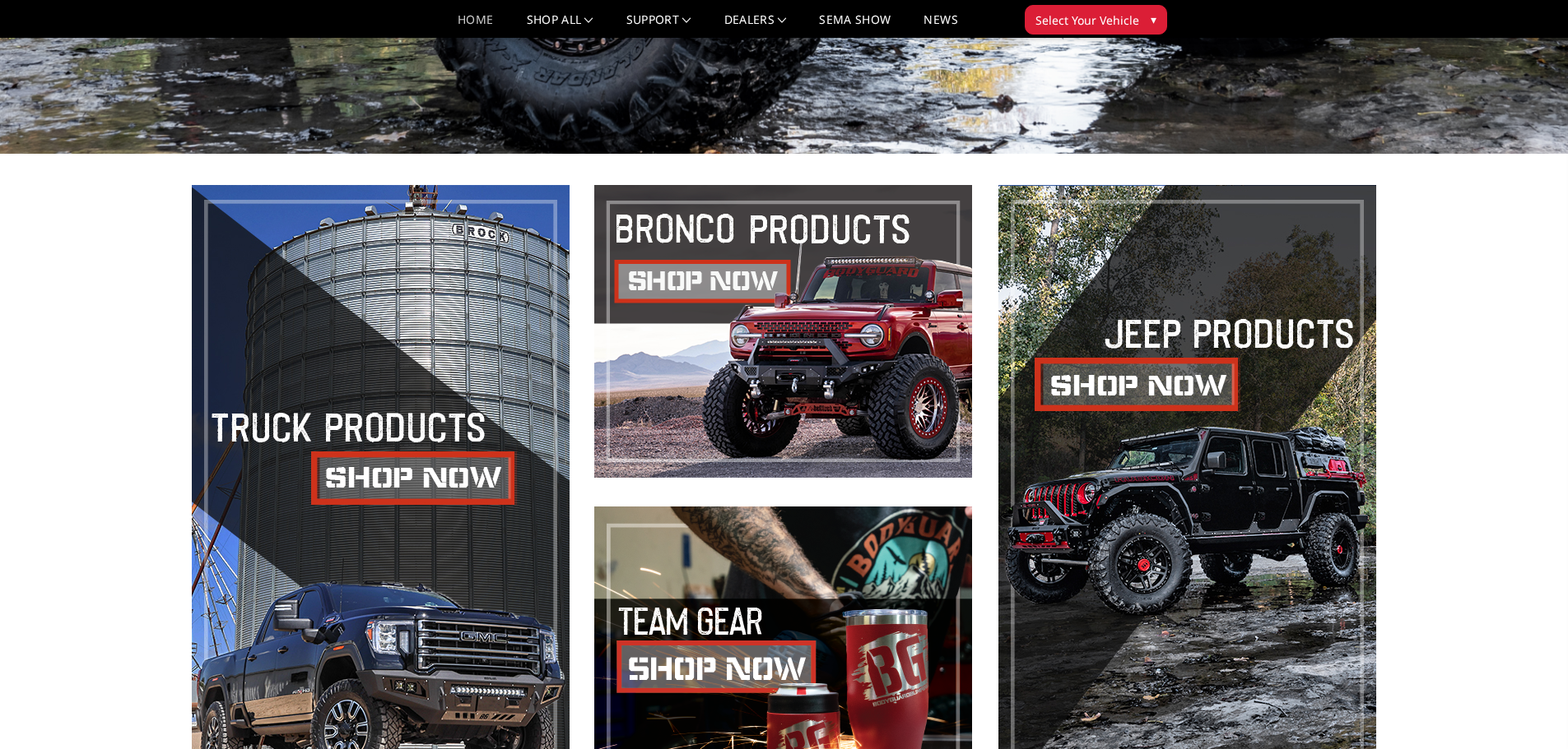
scroll to position [666, 0]
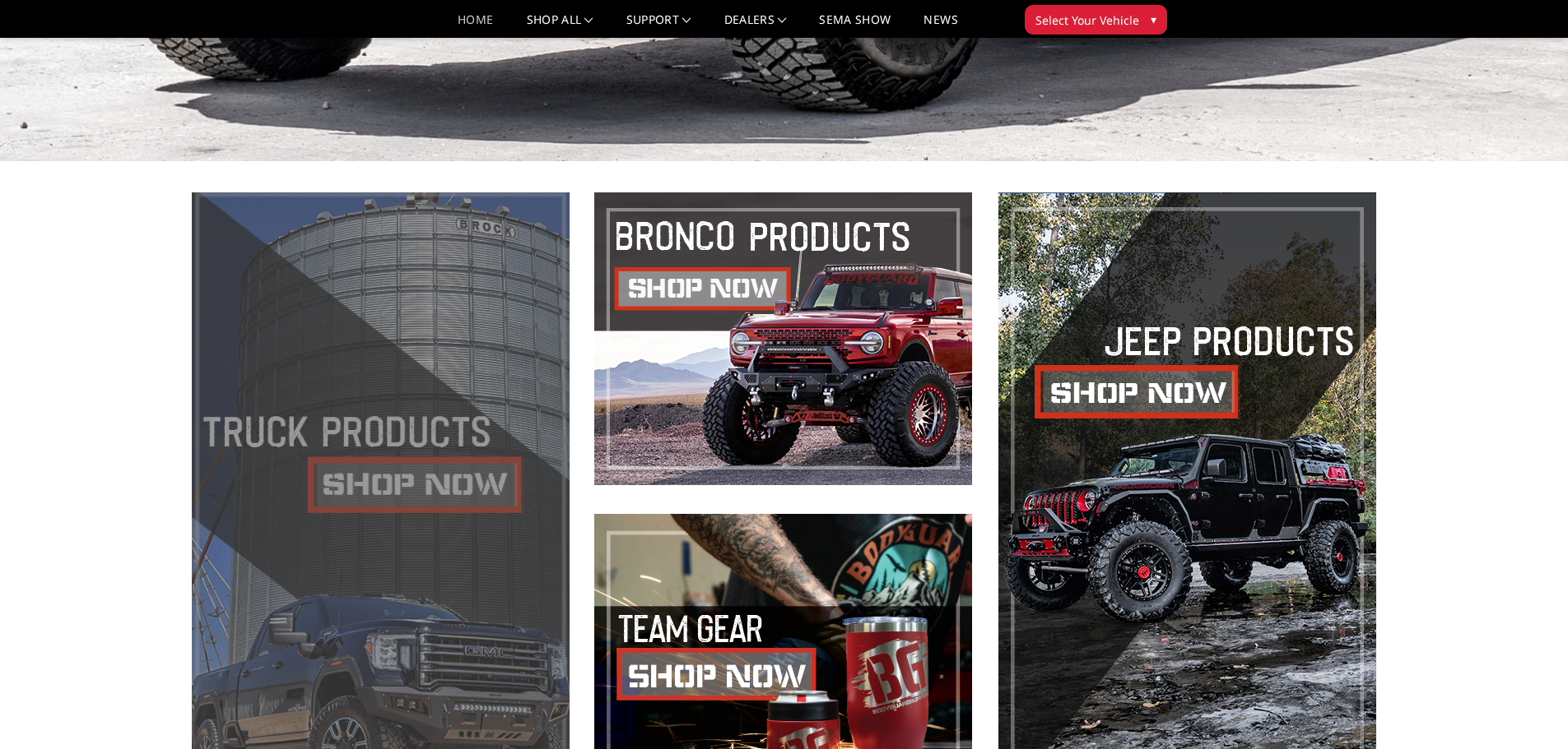
click at [391, 488] on span at bounding box center [380, 500] width 377 height 615
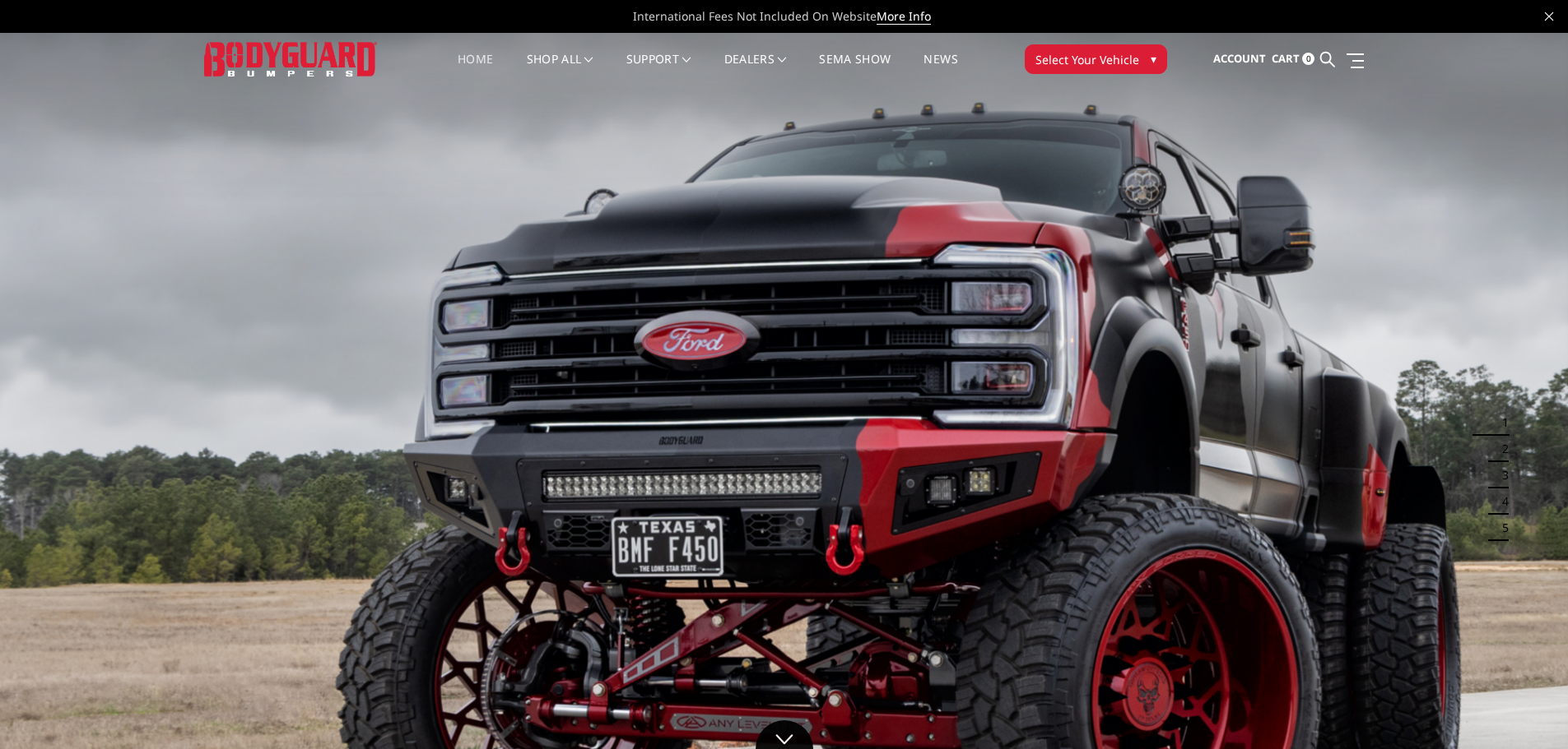
scroll to position [82, 0]
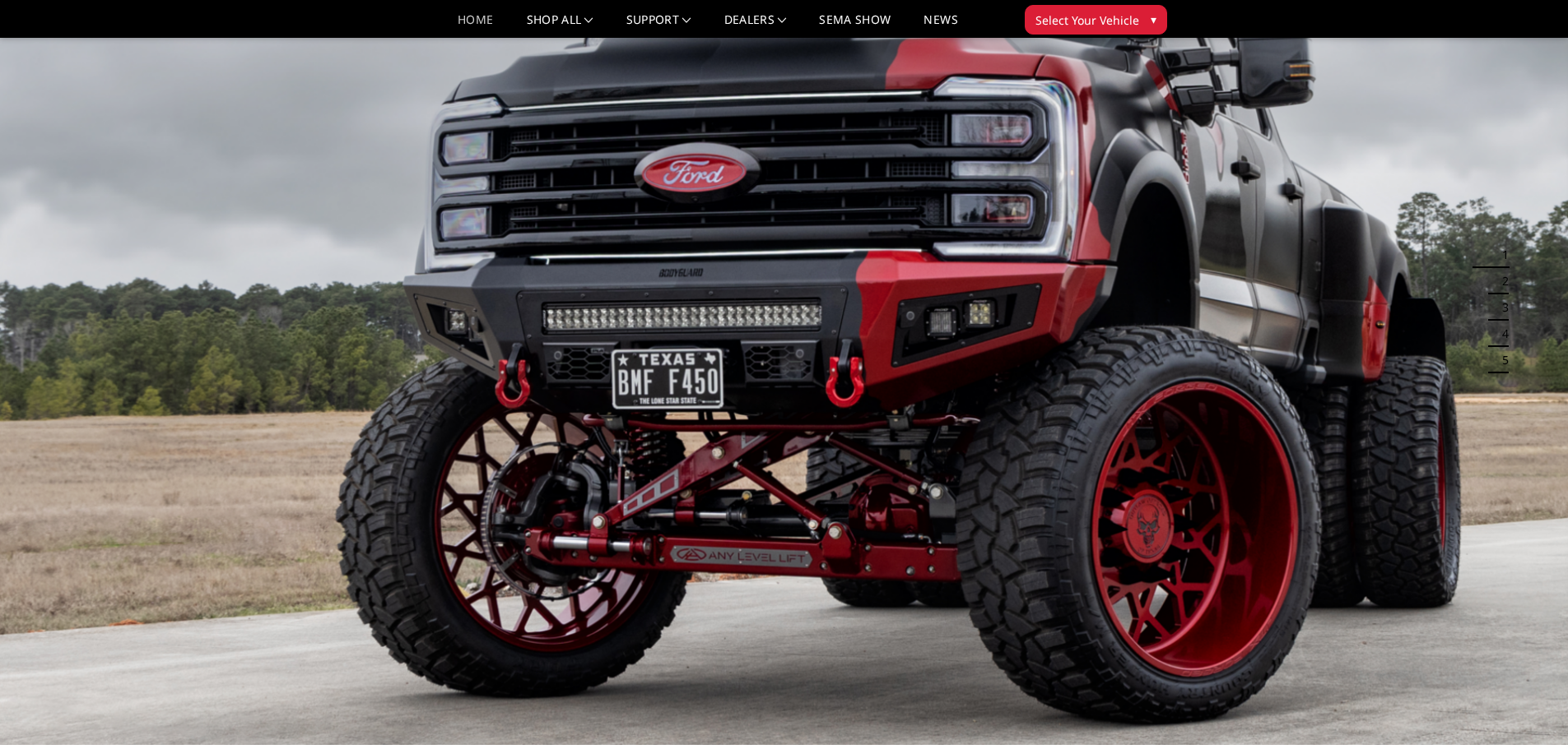
click at [310, 329] on img at bounding box center [784, 305] width 1568 height 882
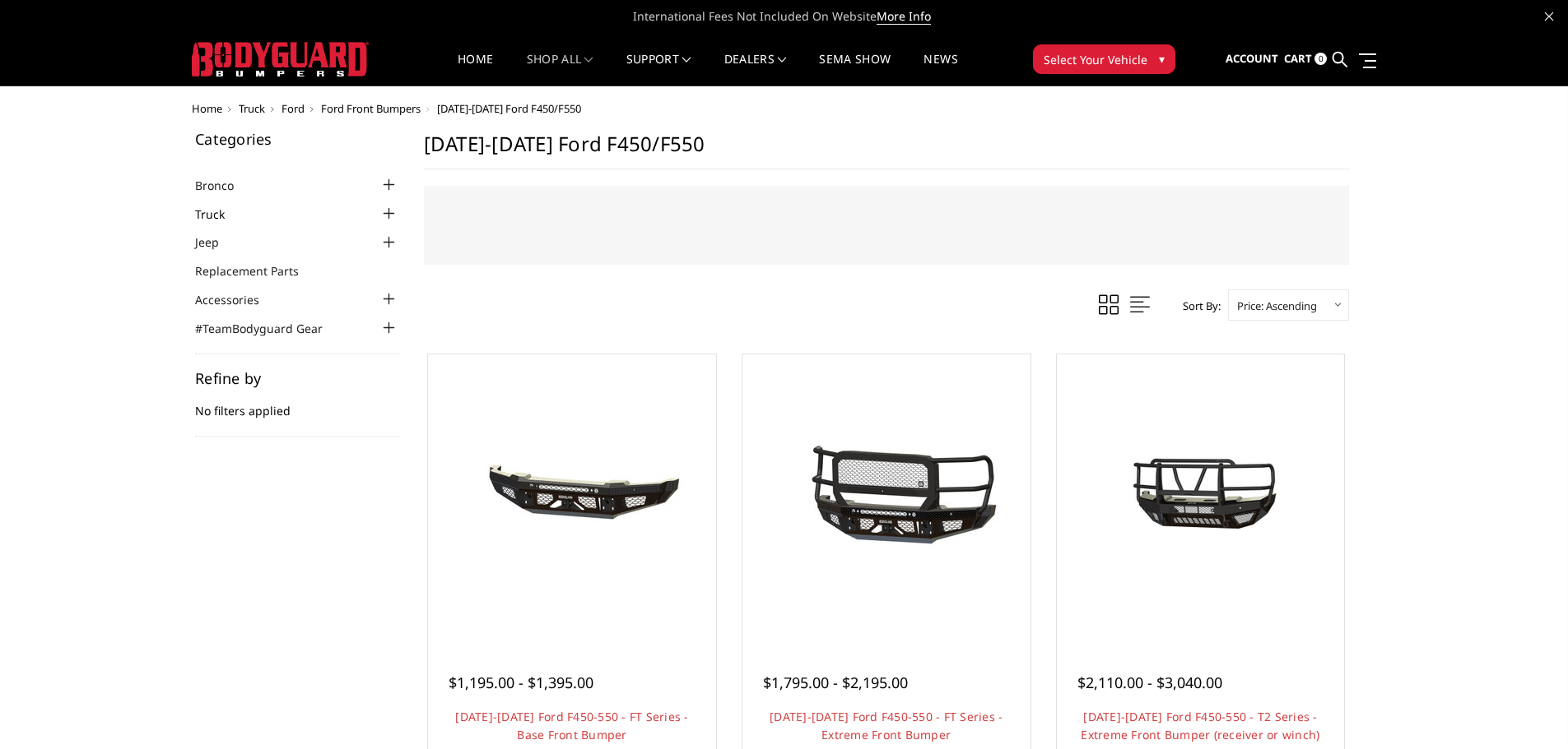
click at [228, 211] on link "Truck" at bounding box center [220, 213] width 51 height 17
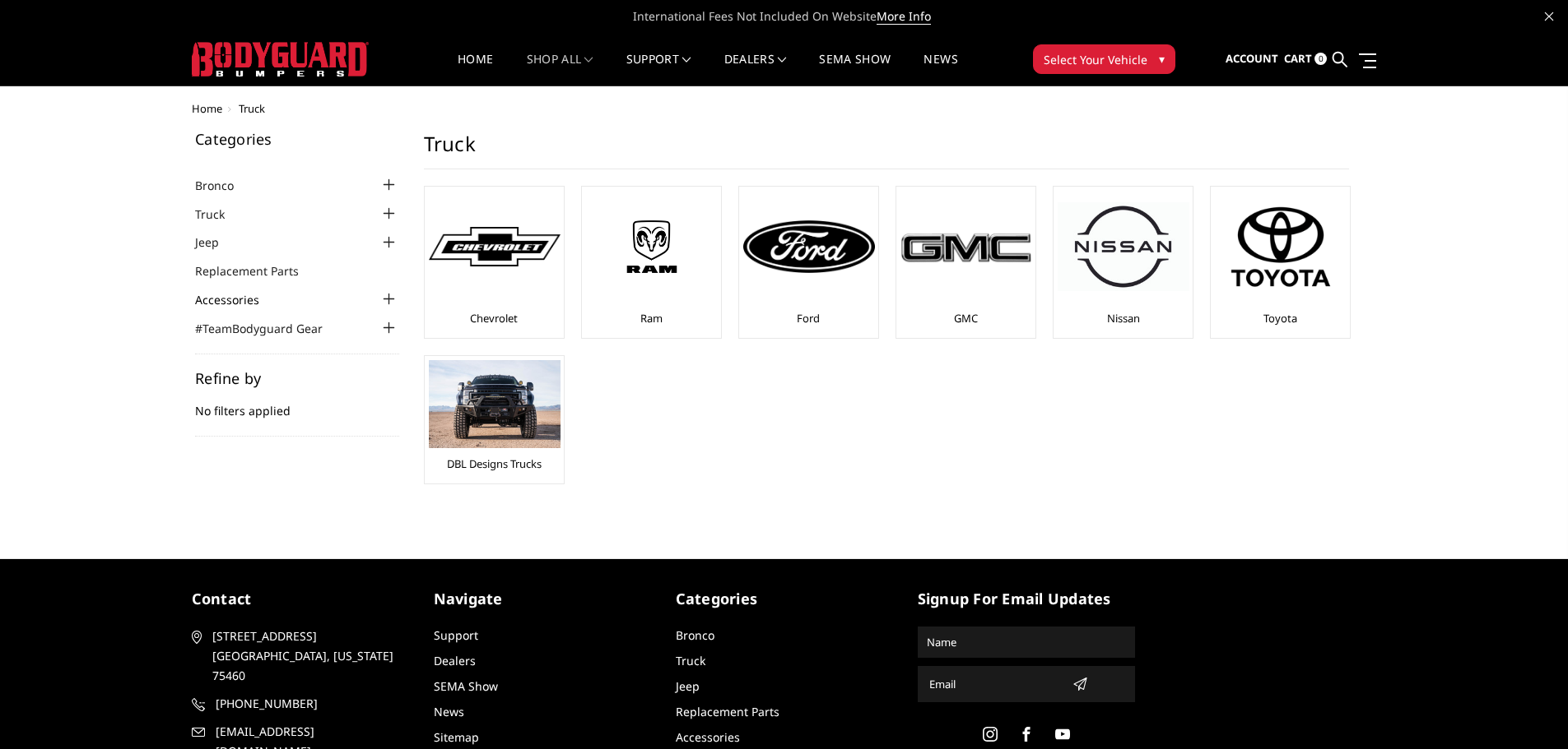
click at [242, 295] on link "Accessories" at bounding box center [238, 299] width 85 height 17
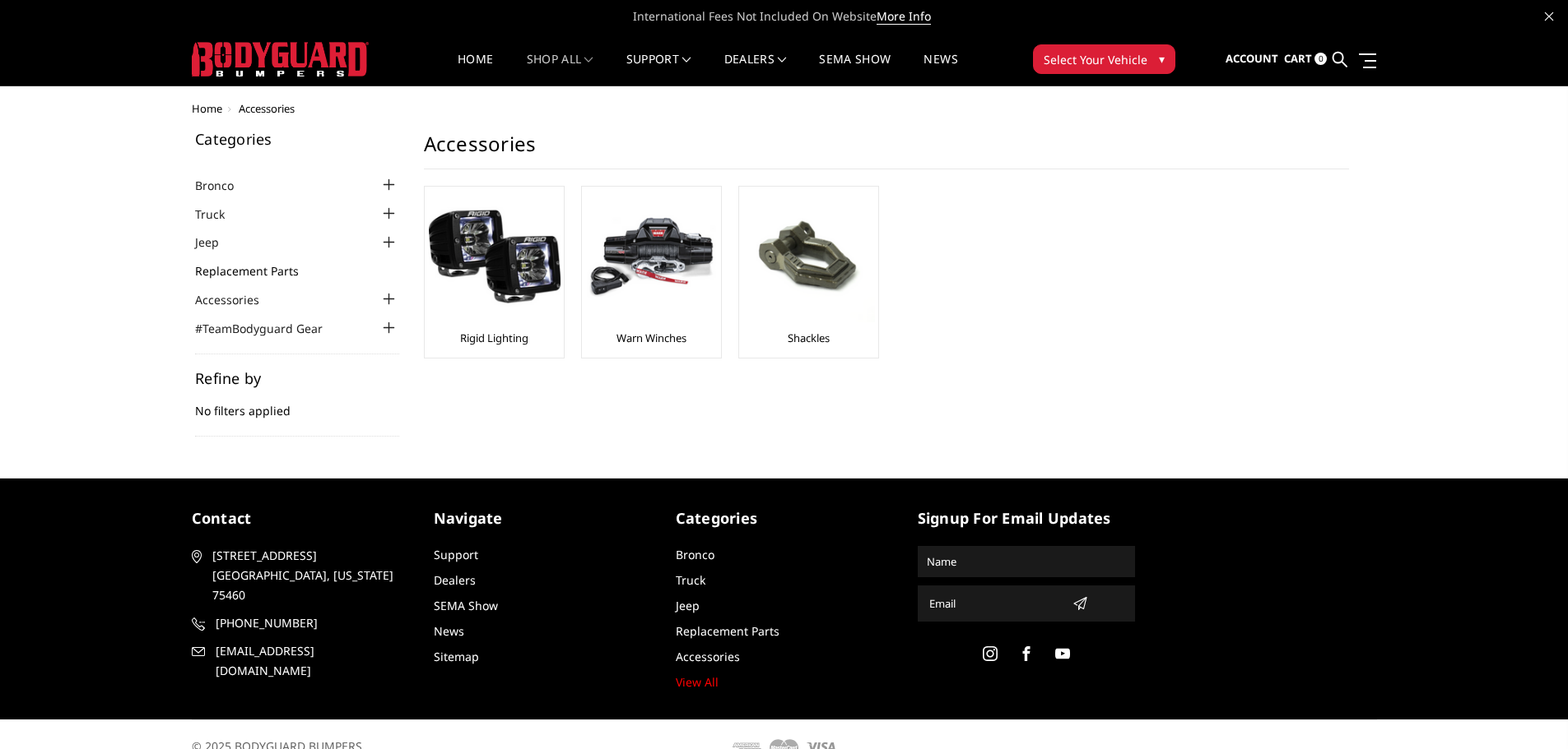
click at [244, 270] on link "Replacement Parts" at bounding box center [257, 271] width 124 height 17
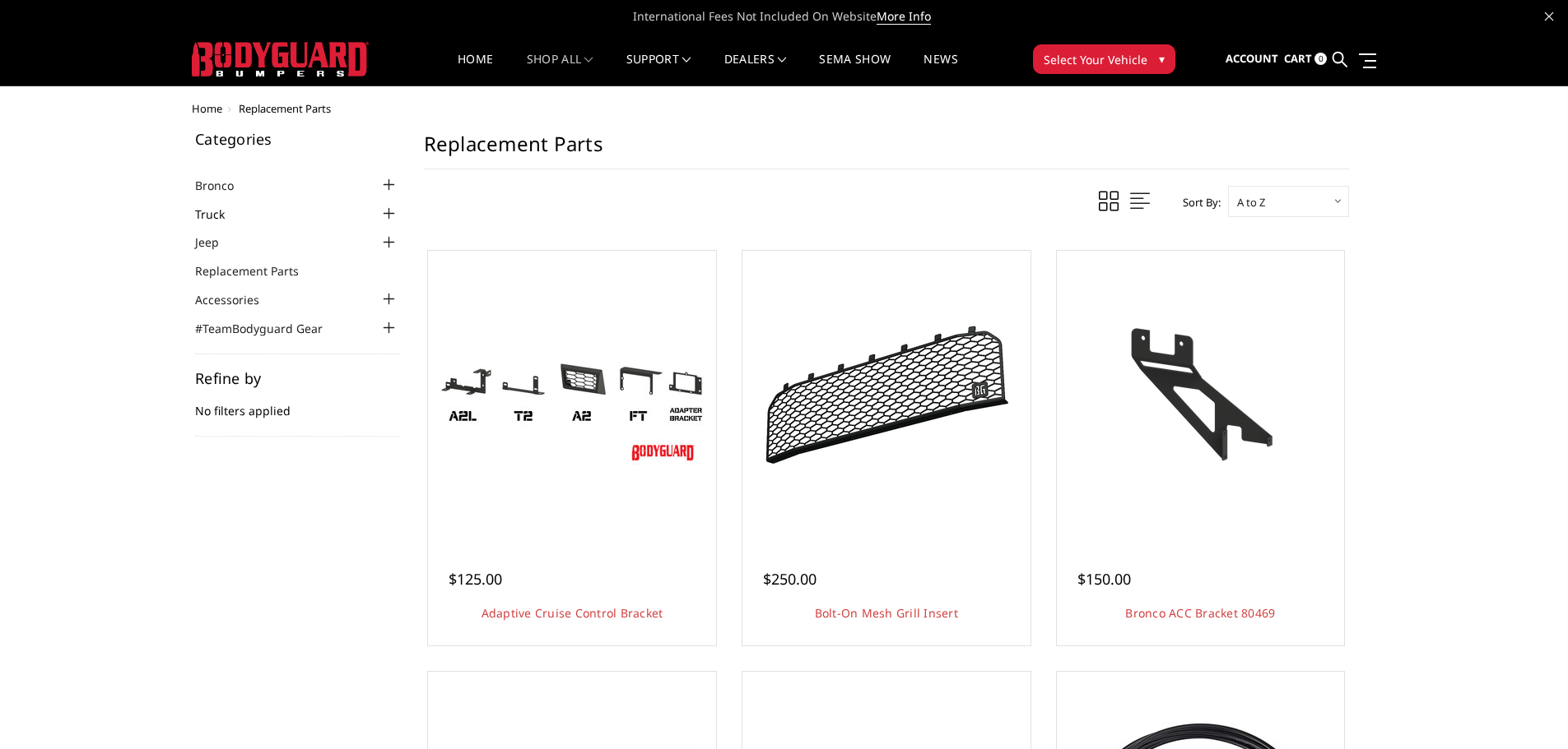
click at [229, 213] on link "Truck" at bounding box center [220, 213] width 51 height 17
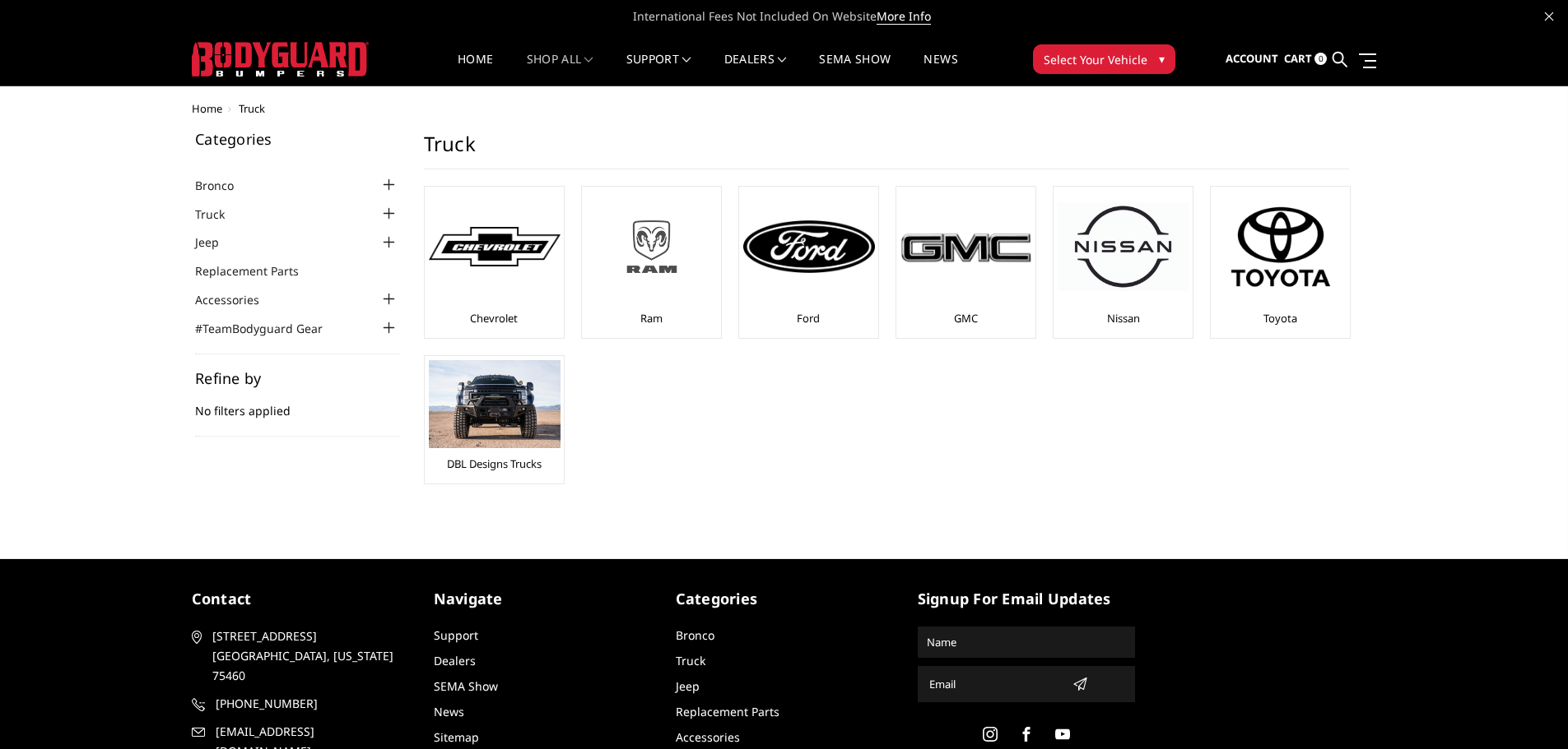
click at [662, 260] on img at bounding box center [651, 247] width 132 height 74
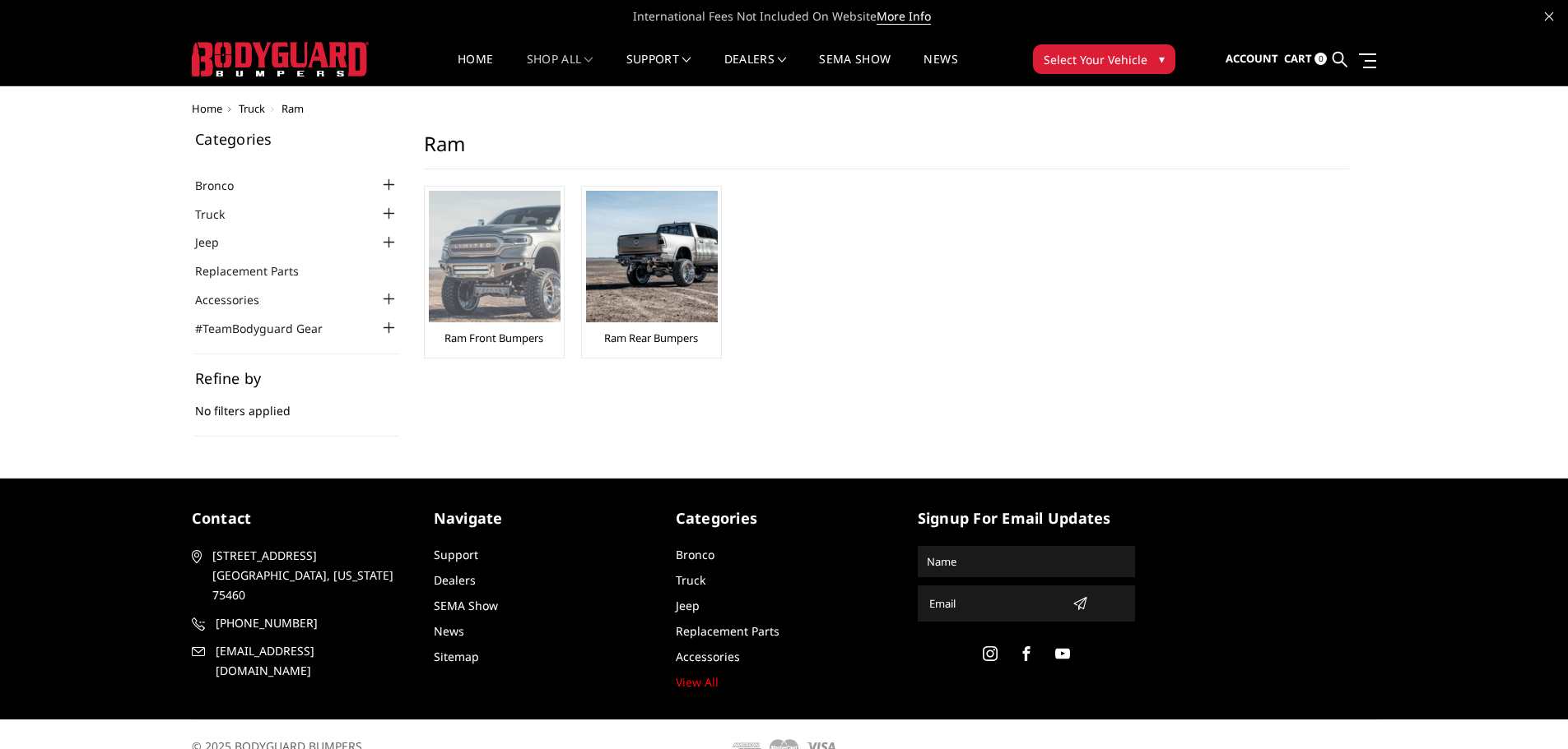
click at [532, 271] on img at bounding box center [494, 256] width 132 height 132
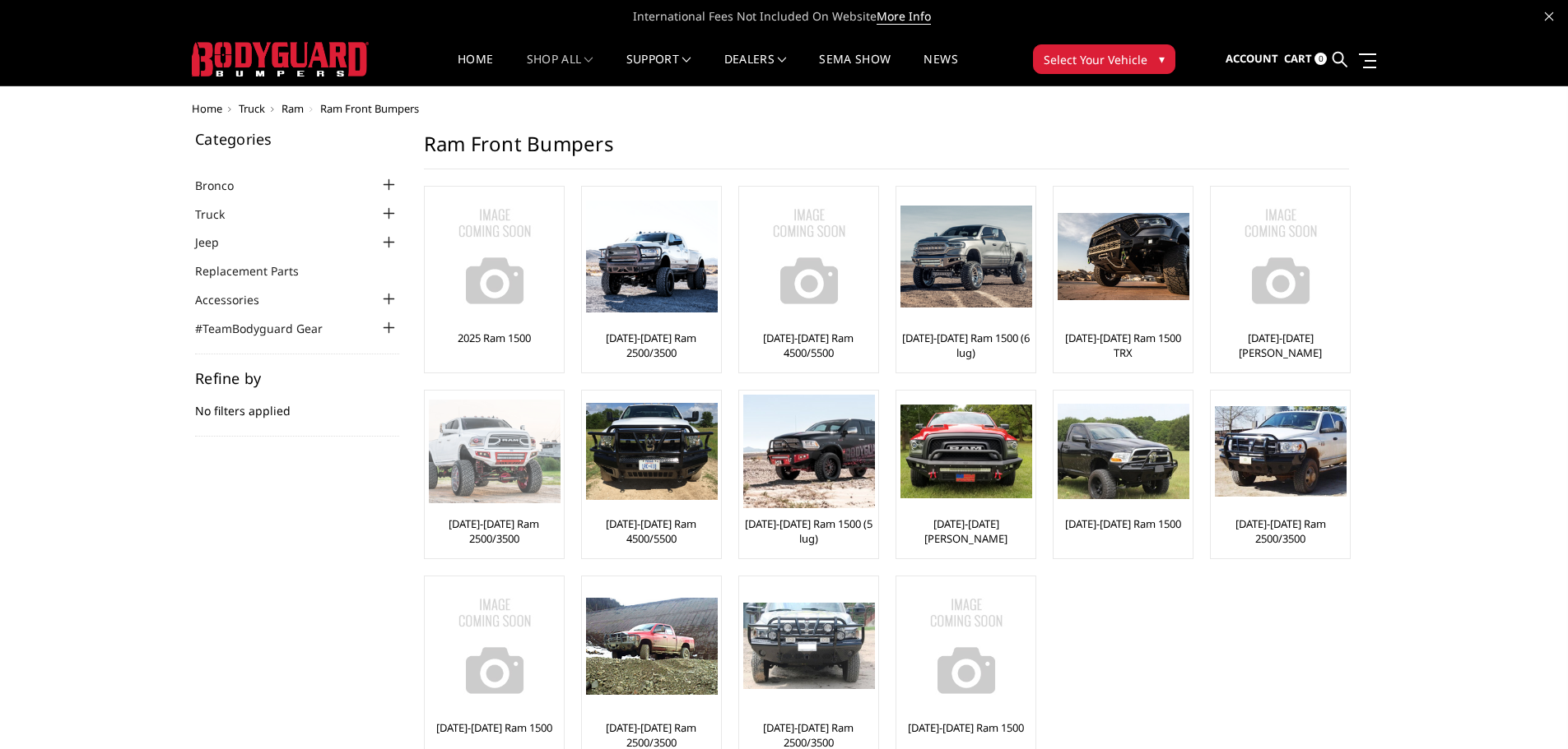
click at [511, 475] on img at bounding box center [494, 451] width 132 height 104
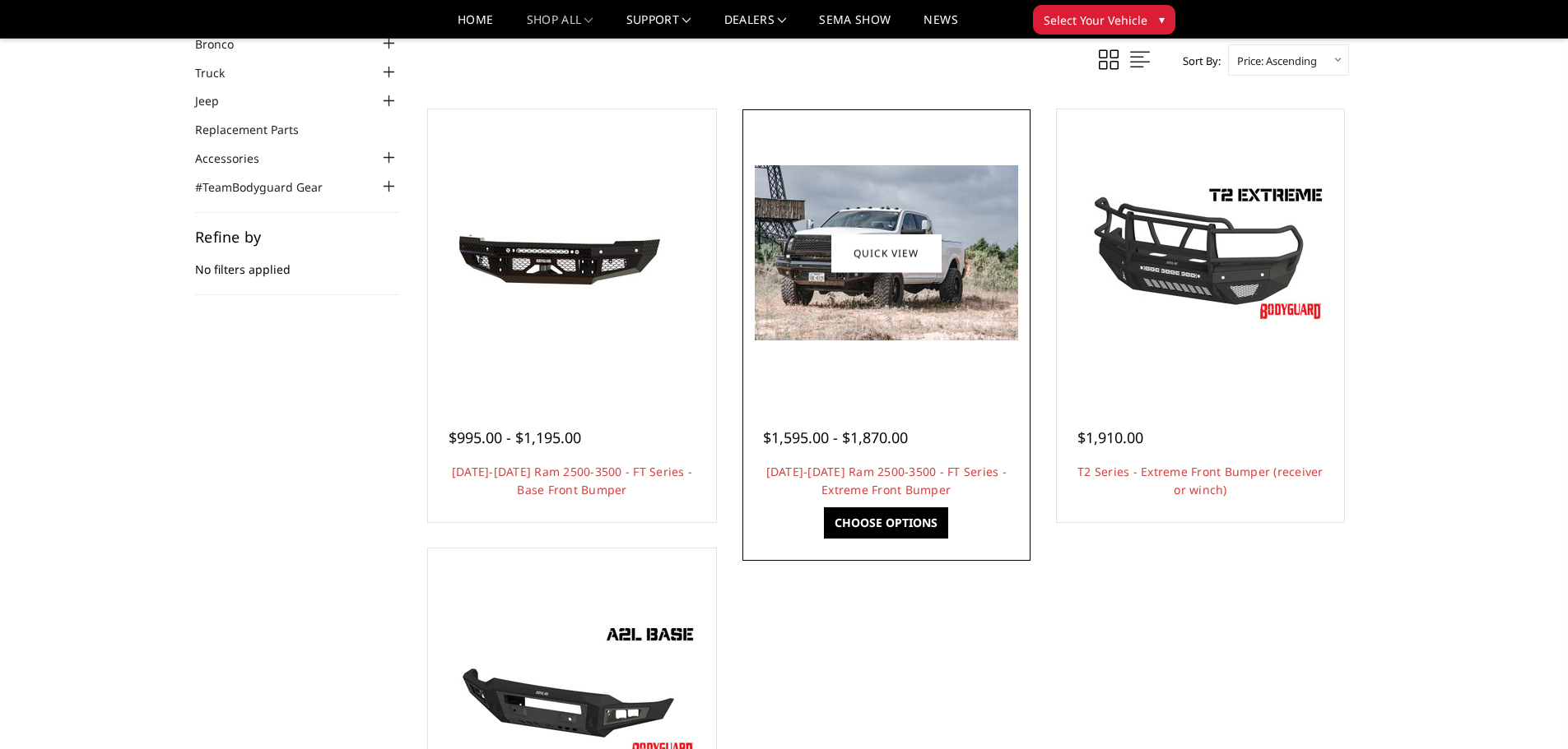
scroll to position [165, 0]
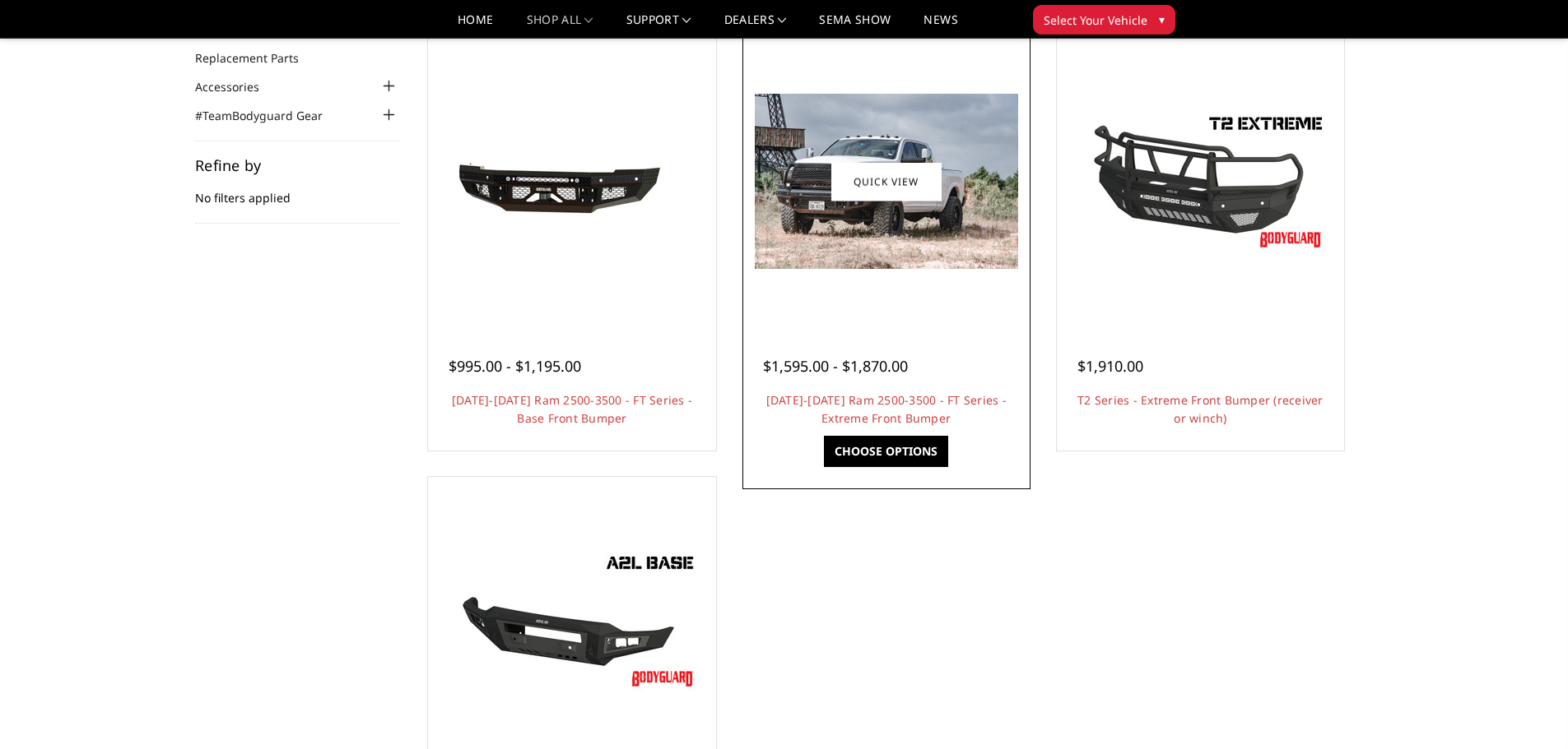
click at [893, 253] on img at bounding box center [887, 181] width 263 height 175
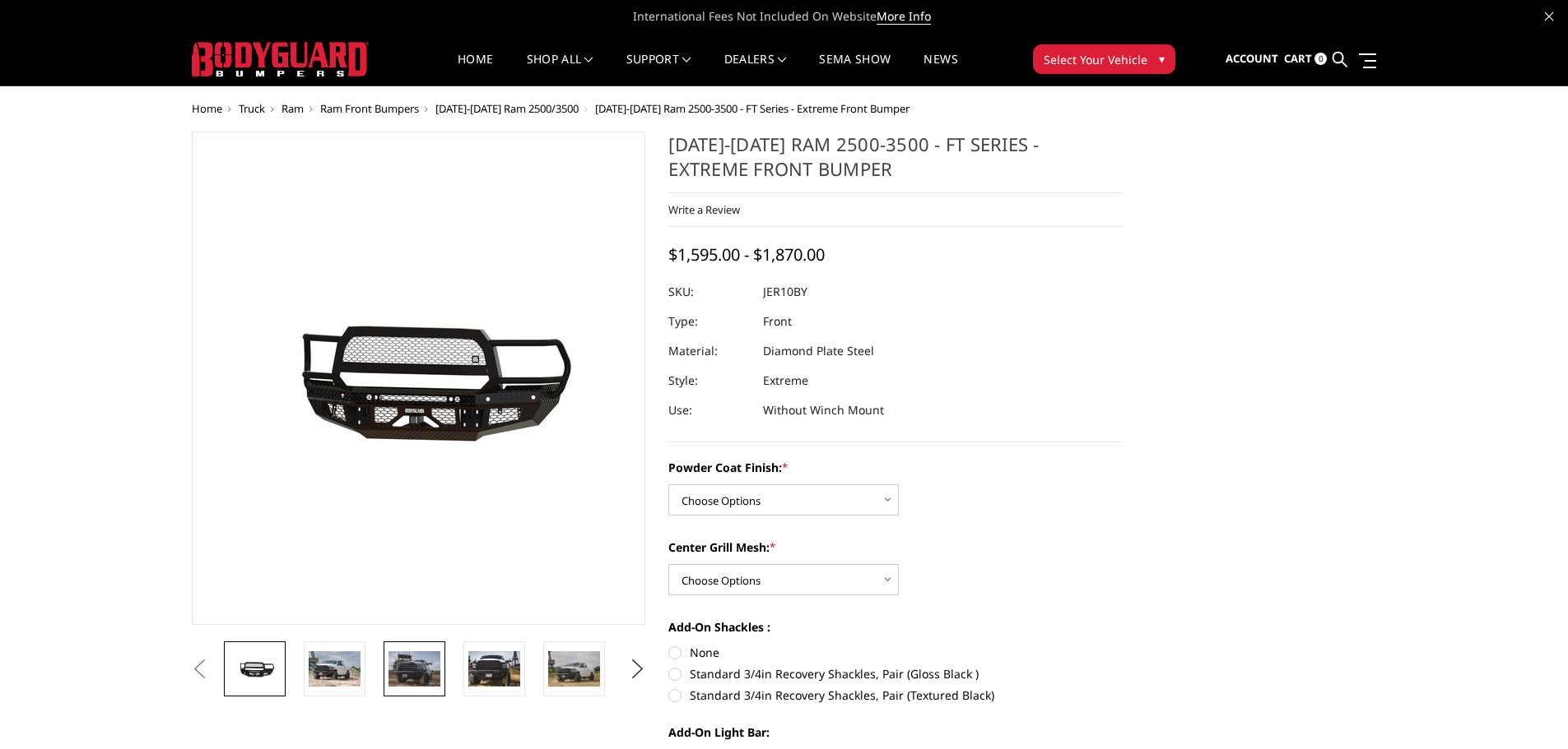
click at [412, 666] on img at bounding box center [414, 669] width 52 height 35
